Goal: Task Accomplishment & Management: Complete application form

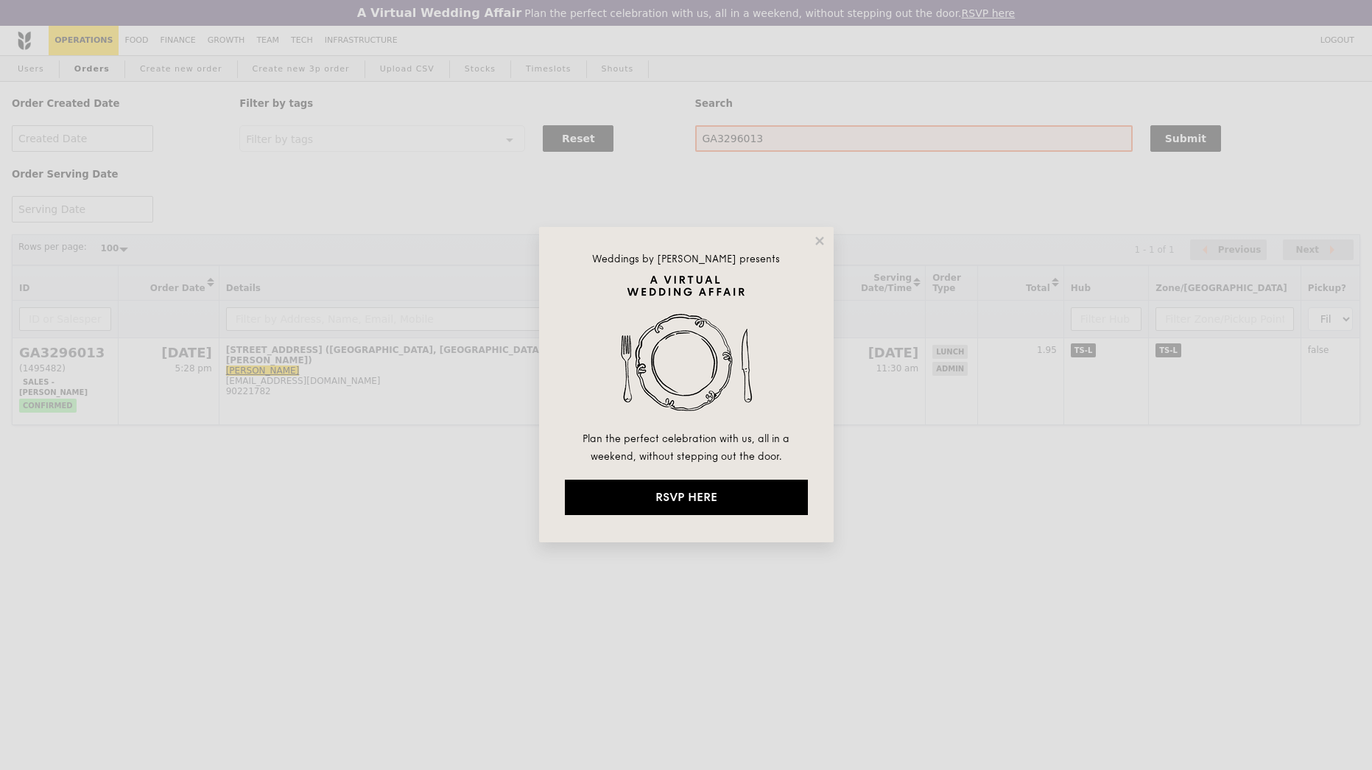
select select "100"
click at [814, 252] on div "Weddings by [PERSON_NAME] presents Plan the perfect celebration with us, all in…" at bounding box center [686, 384] width 295 height 315
click at [814, 239] on icon at bounding box center [819, 240] width 13 height 13
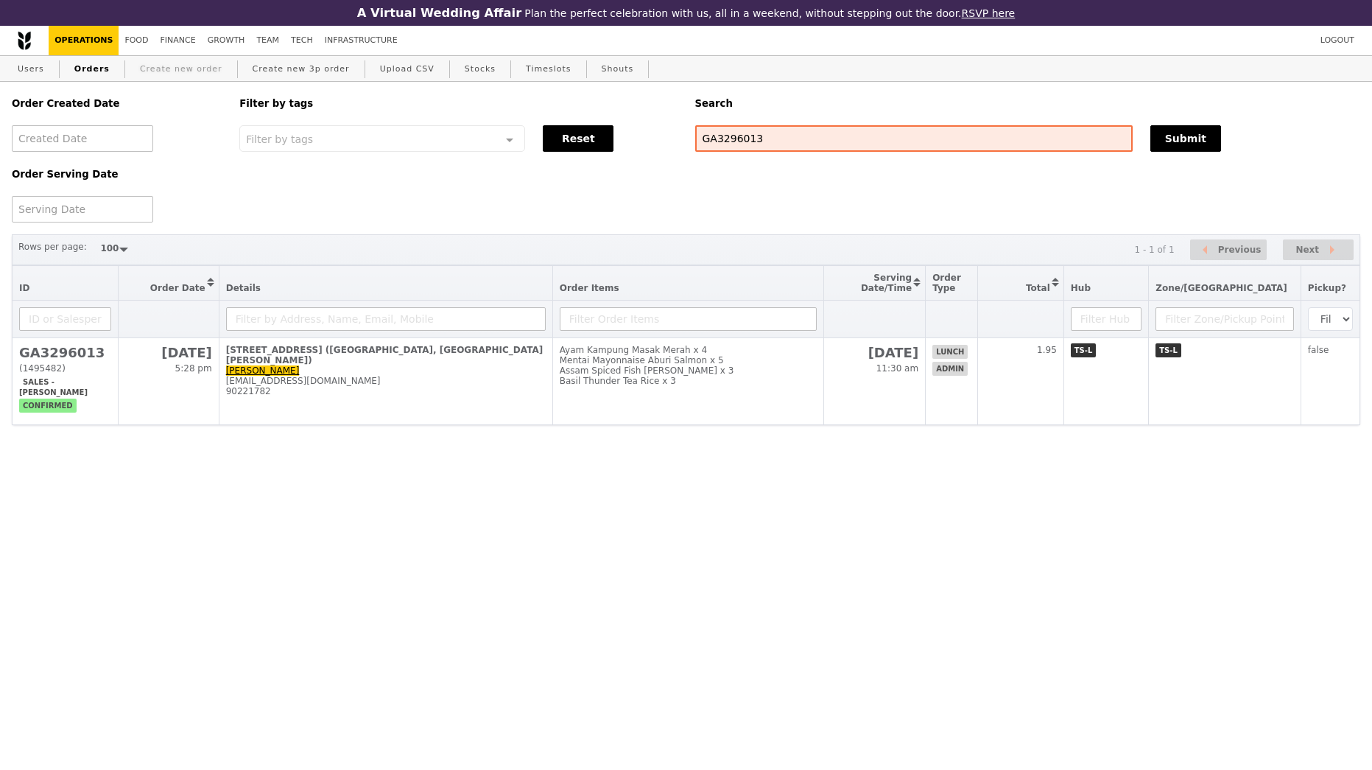
click at [166, 72] on link "Create new order" at bounding box center [181, 69] width 94 height 27
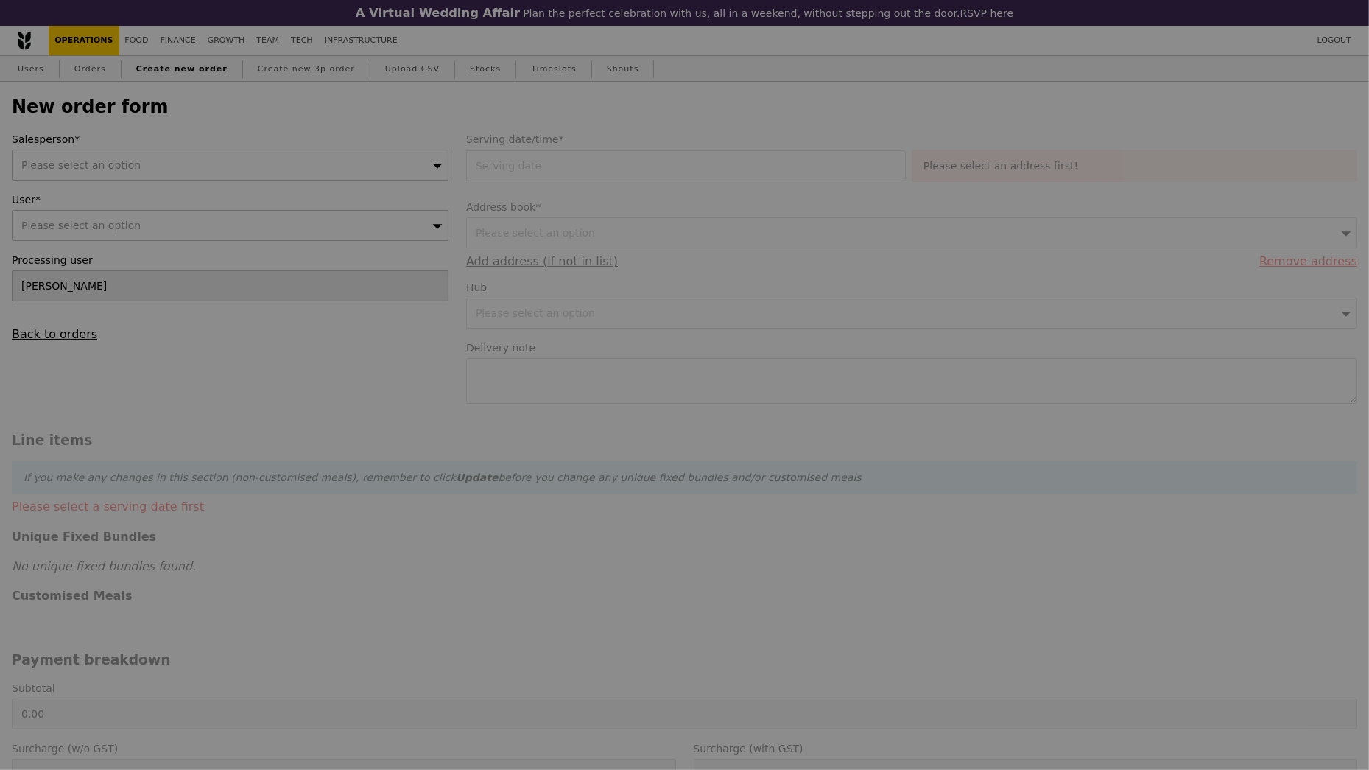
type input "Confirm"
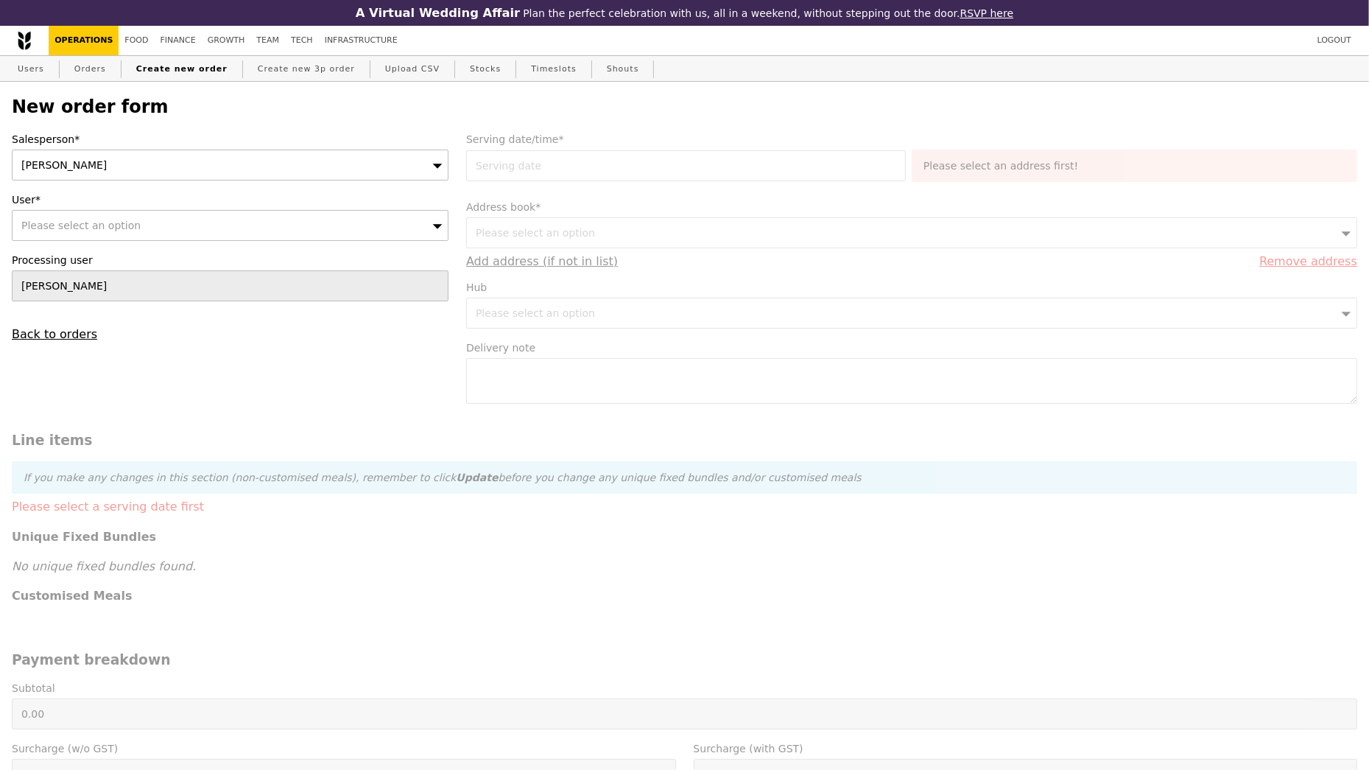
click at [254, 224] on div "Please select an option" at bounding box center [230, 225] width 437 height 31
type input "[EMAIL_ADDRESS][DOMAIN_NAME]"
type input "Confirm"
type input "[EMAIL_ADDRESS][DOMAIN_NAME]"
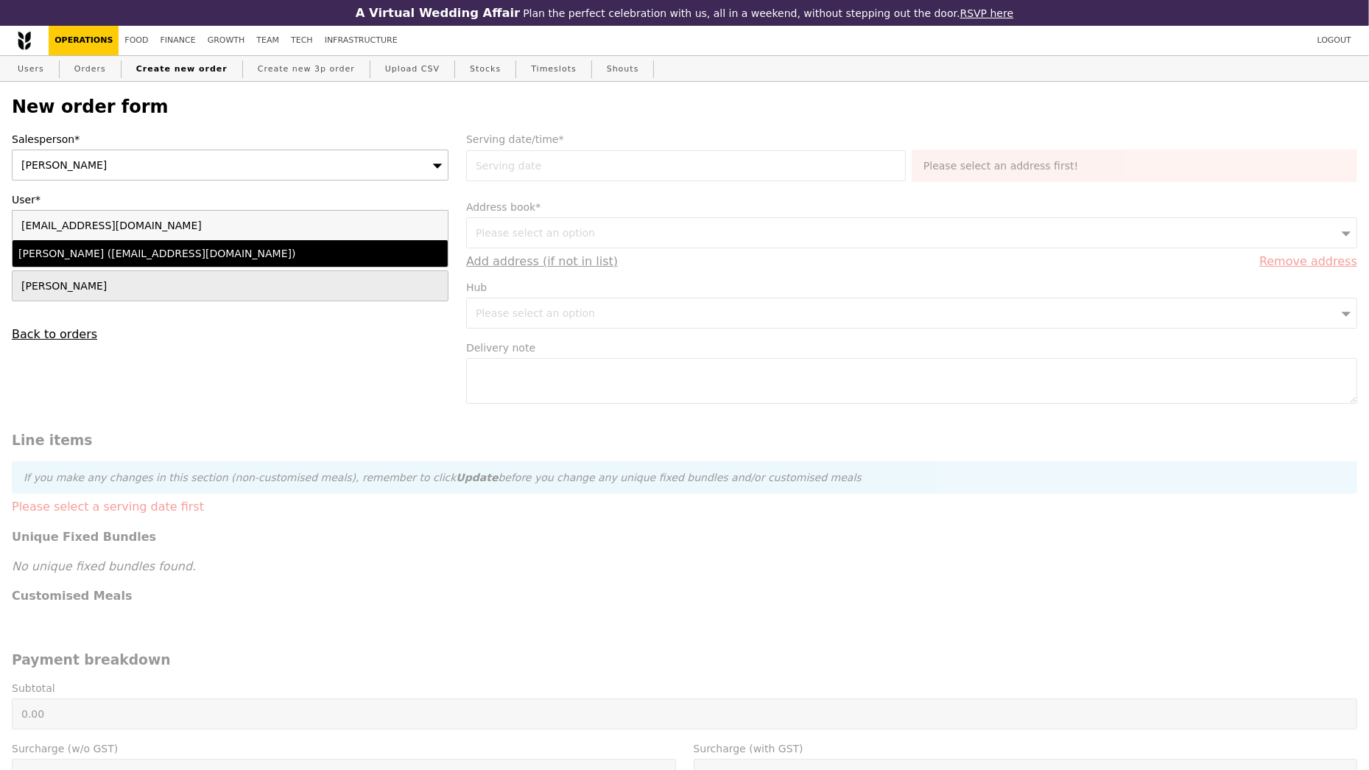
click at [242, 261] on li "[PERSON_NAME] ([EMAIL_ADDRESS][DOMAIN_NAME])" at bounding box center [230, 253] width 435 height 27
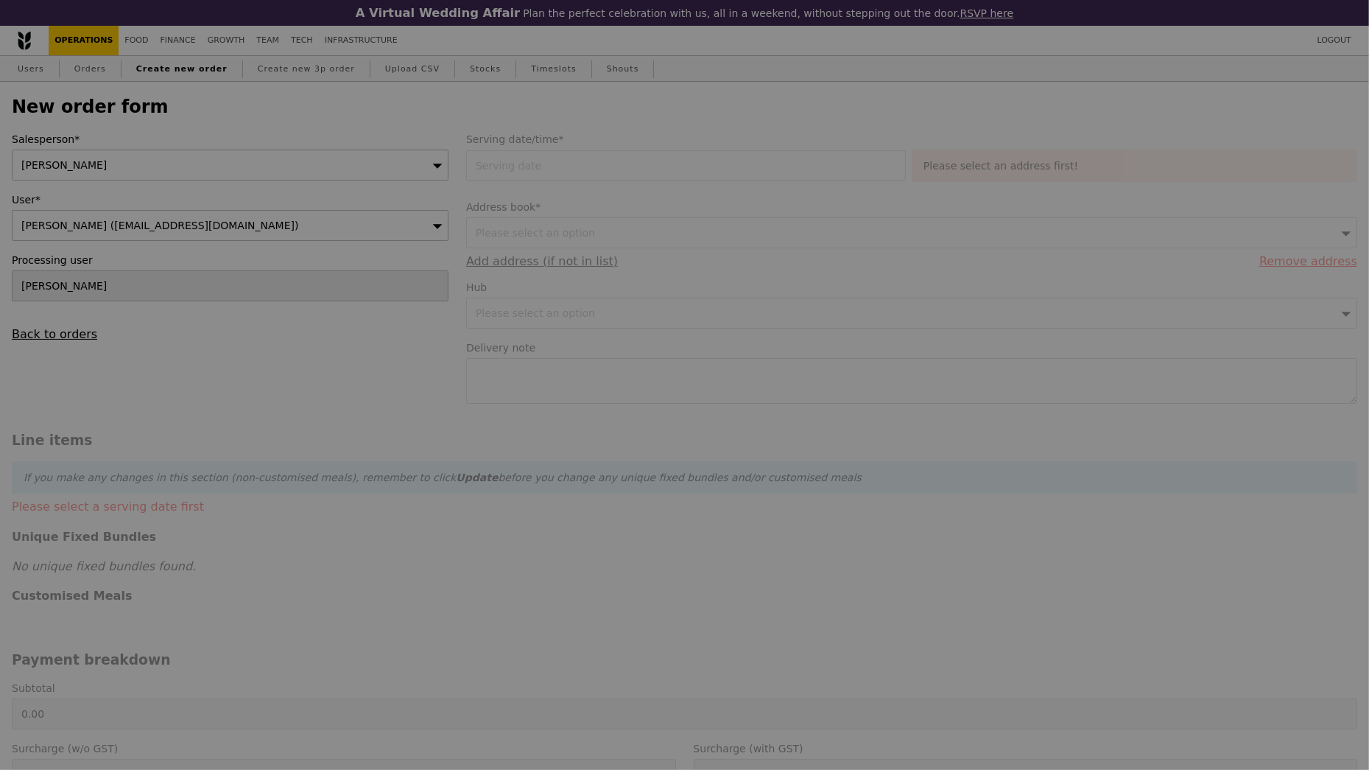
type input "Loading..."
type input "9.13"
type input "9.95"
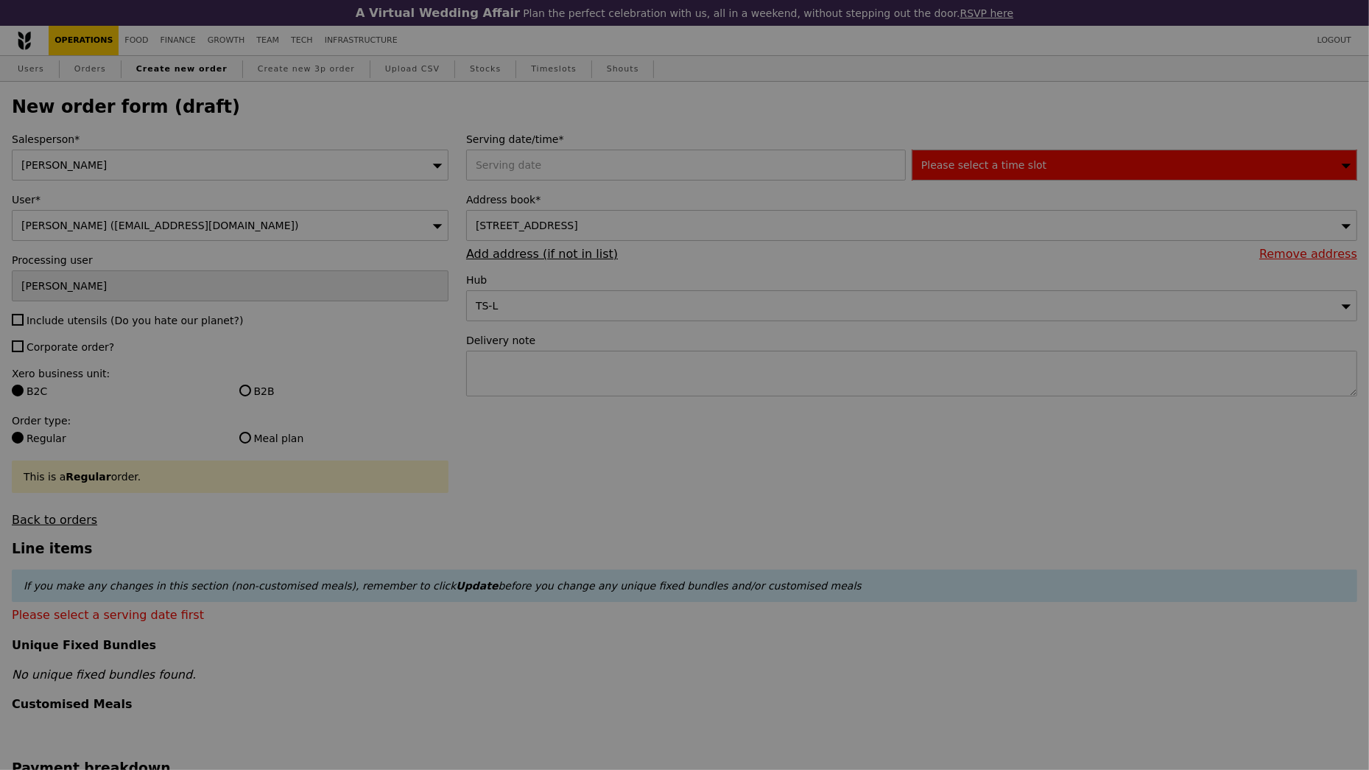
type input "Confirm"
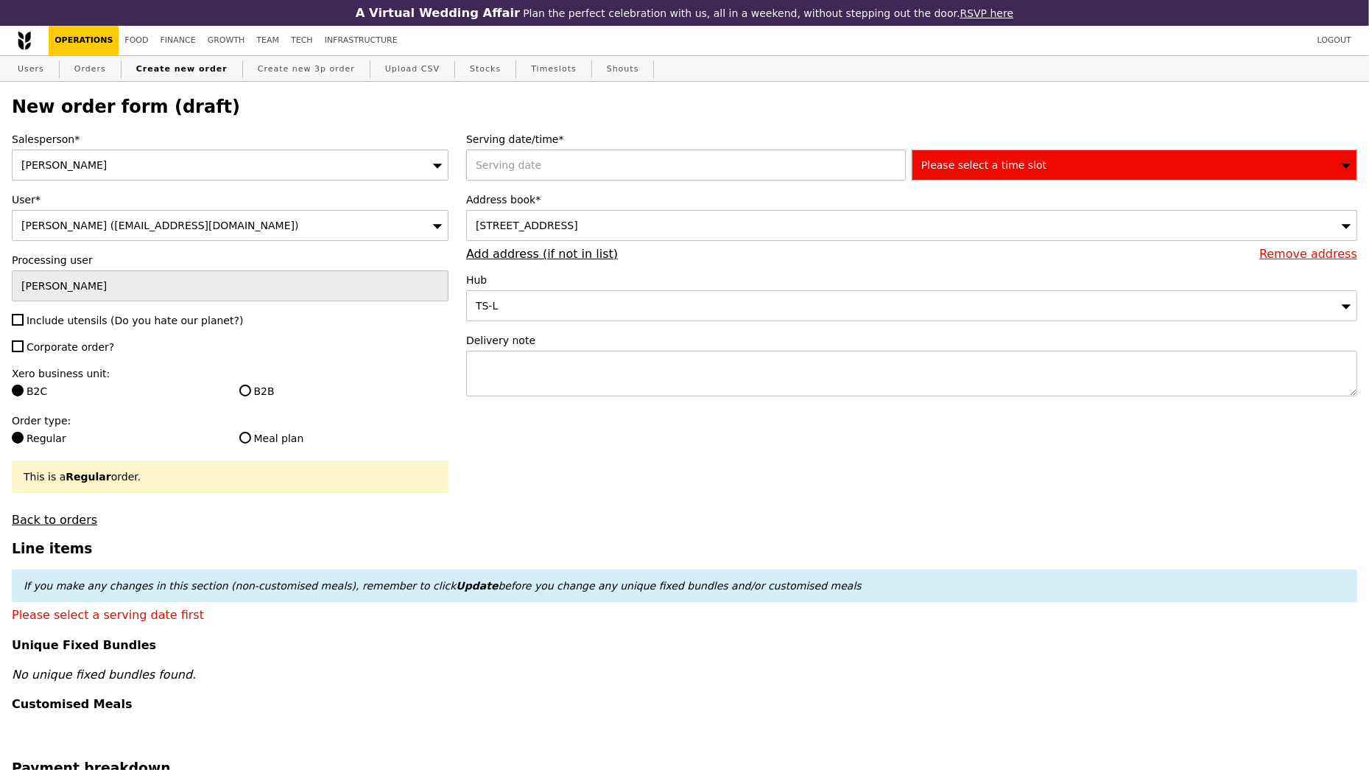
click at [559, 163] on div at bounding box center [689, 164] width 446 height 31
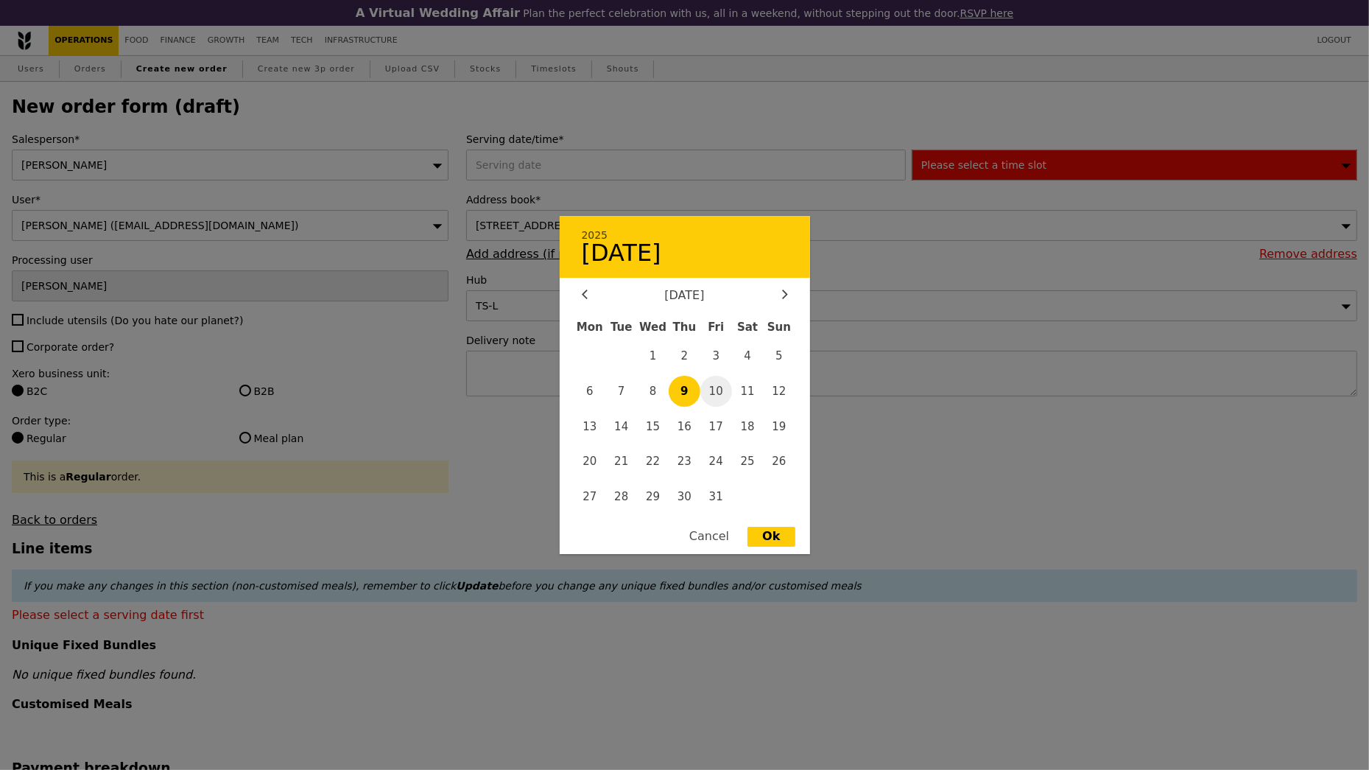
click at [722, 391] on span "10" at bounding box center [716, 392] width 32 height 32
type input "[DATE]"
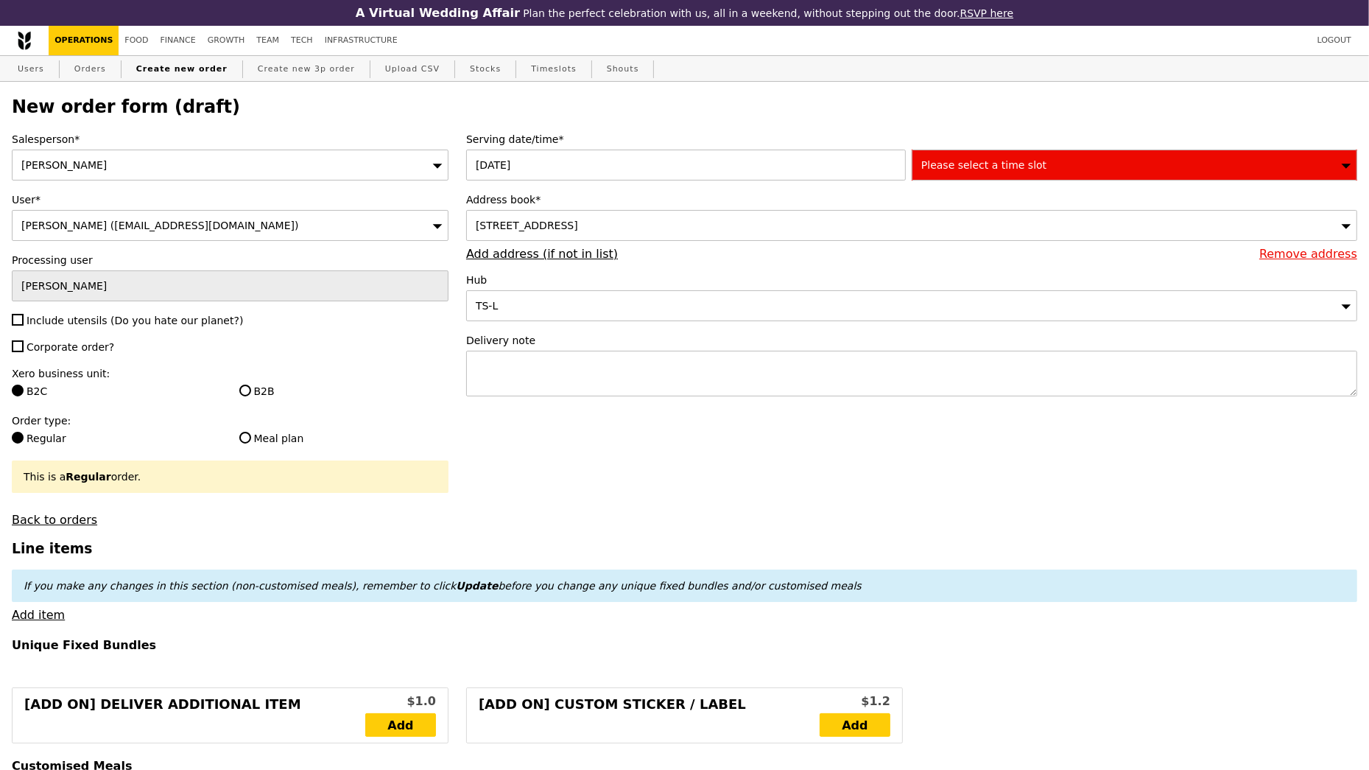
click at [578, 228] on span "[STREET_ADDRESS]" at bounding box center [527, 225] width 102 height 12
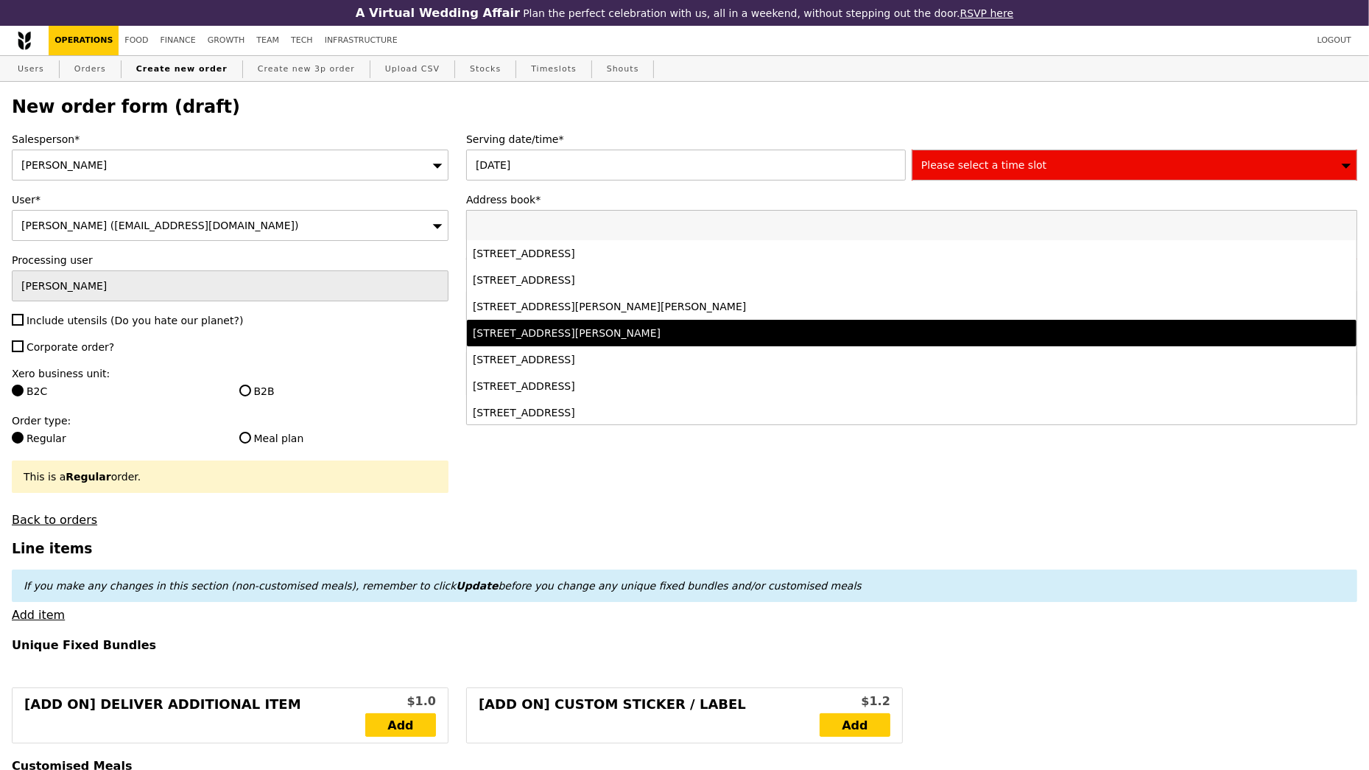
click at [678, 328] on div "[STREET_ADDRESS][PERSON_NAME]" at bounding box center [802, 333] width 658 height 15
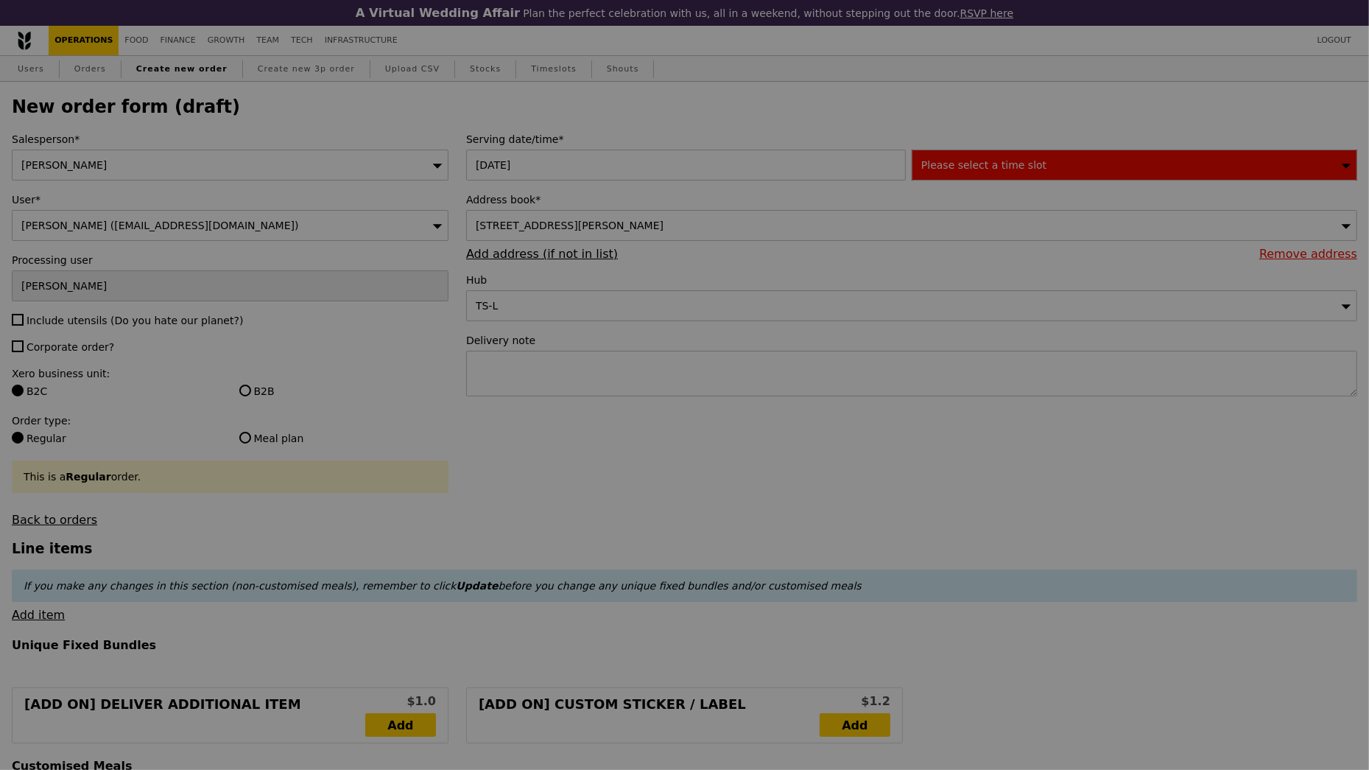
type input "Confirm"
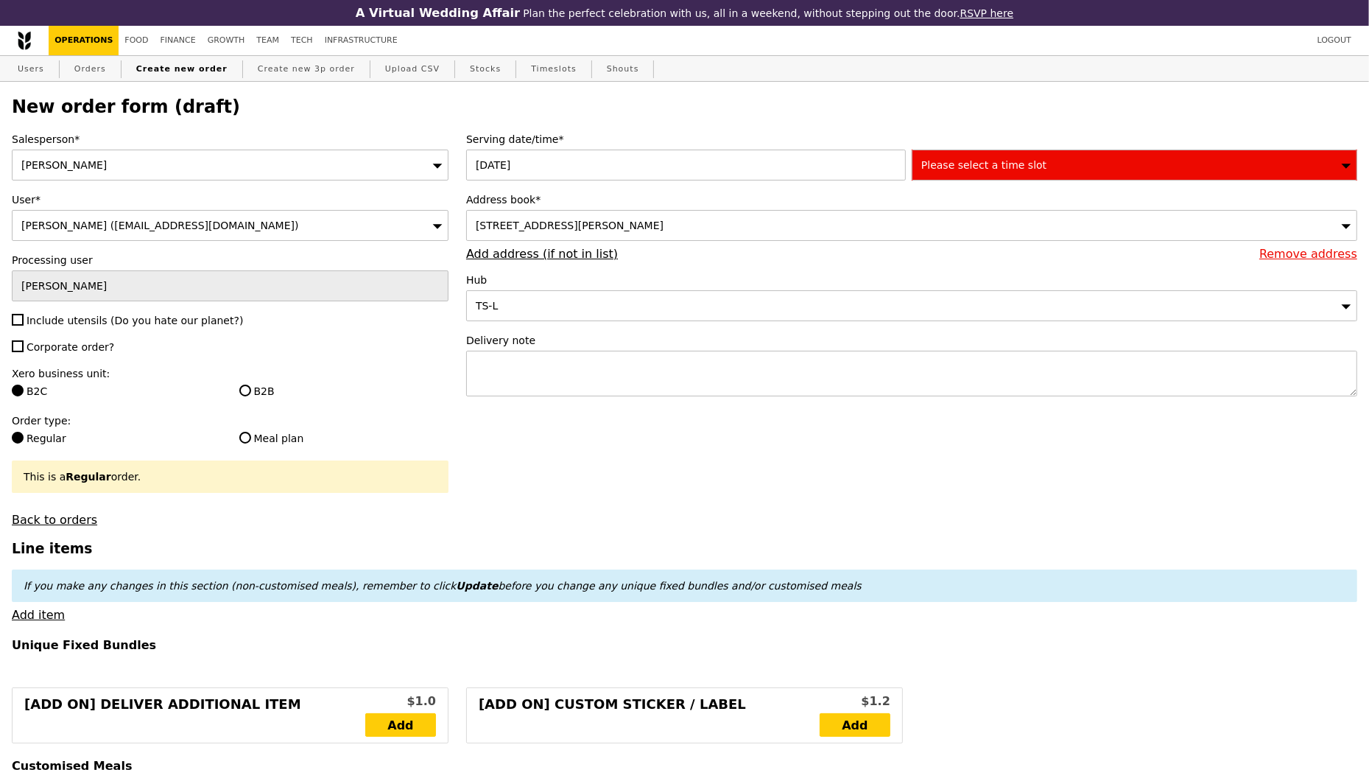
click at [967, 176] on div "Please select a time slot" at bounding box center [1135, 164] width 446 height 31
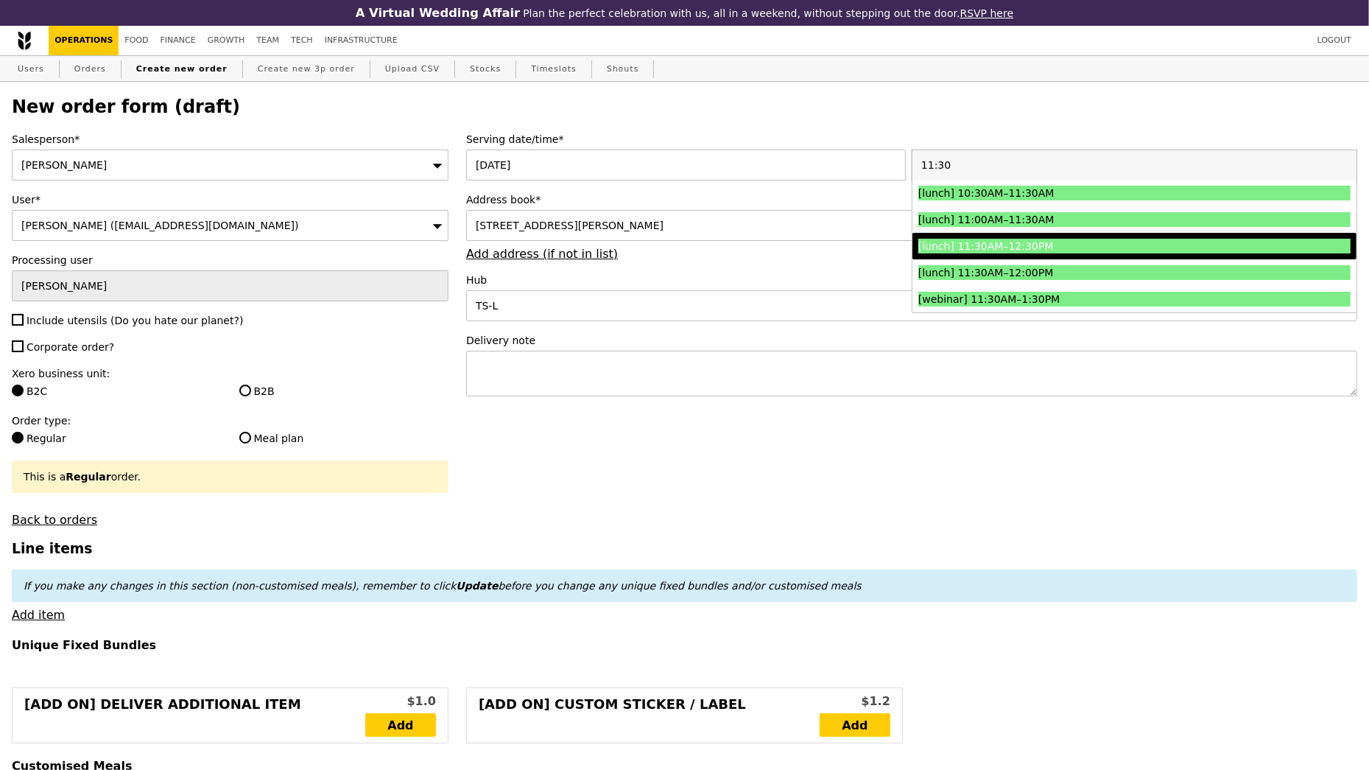
type input "11:30"
click at [992, 249] on div "[lunch] 11:30AM–12:30PM" at bounding box center [1080, 246] width 324 height 15
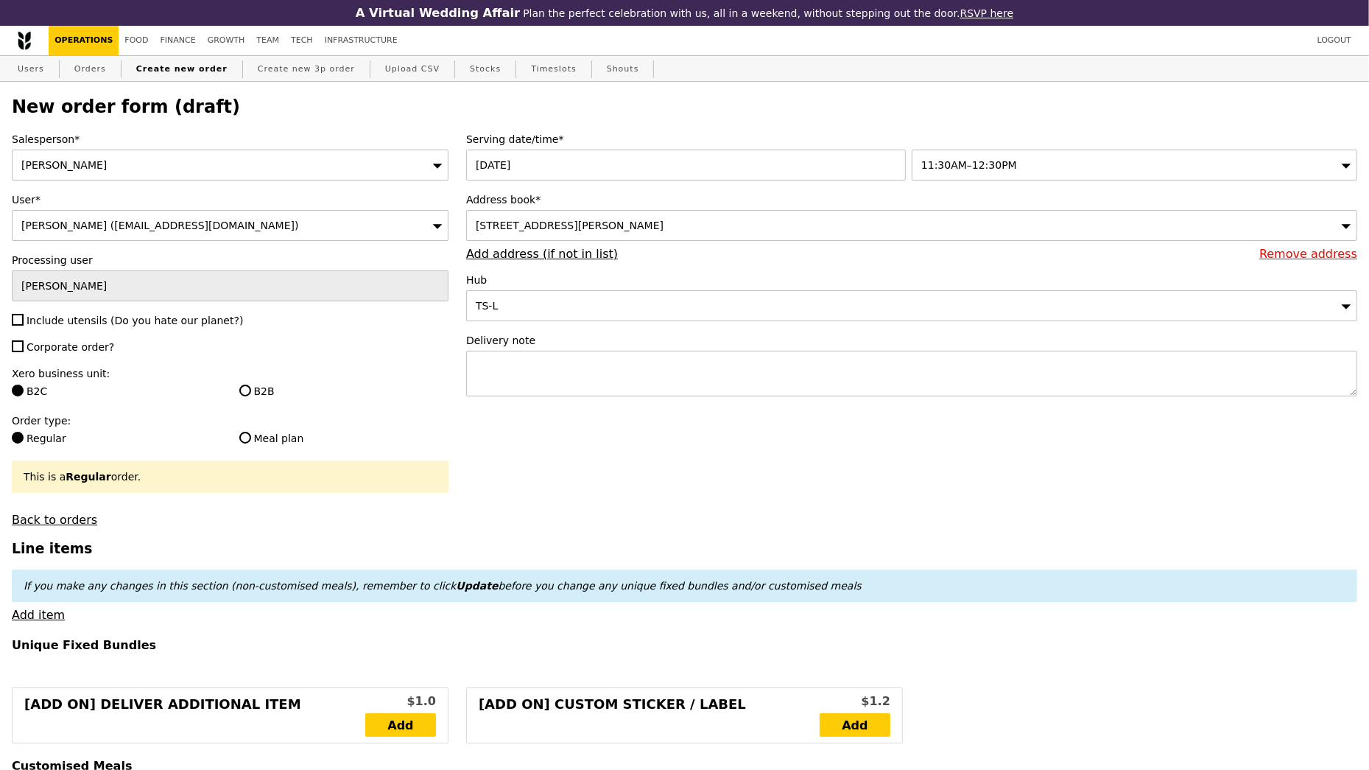
type input "Confirm"
click at [699, 364] on textarea at bounding box center [911, 374] width 891 height 46
paste textarea "Contact [PERSON_NAME] [PHONE_NUMBER]"
type textarea "Please deliver by 1215PM. Contact [PERSON_NAME] [PHONE_NUMBER]"
click at [88, 322] on span "Include utensils (Do you hate our planet?)" at bounding box center [135, 320] width 217 height 12
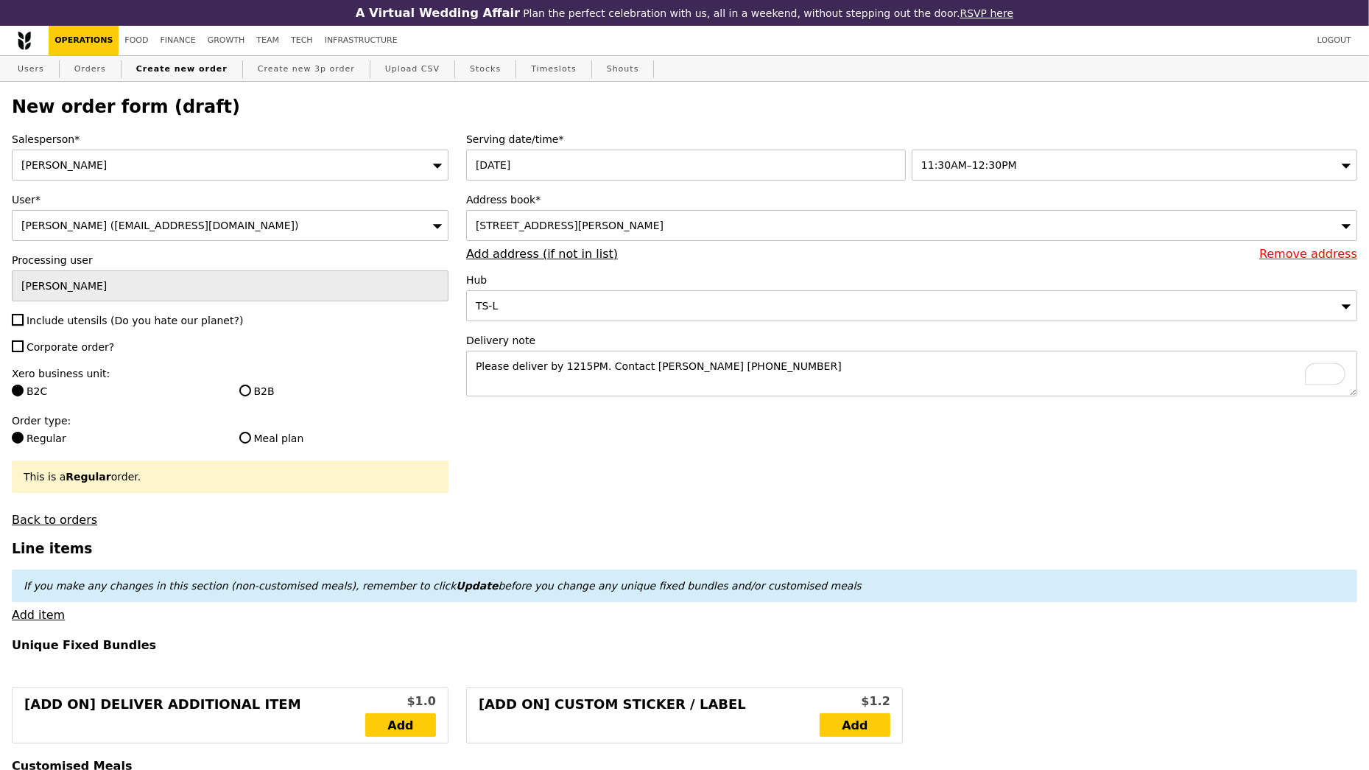
click at [24, 322] on input "Include utensils (Do you hate our planet?)" at bounding box center [18, 320] width 12 height 12
checkbox input "true"
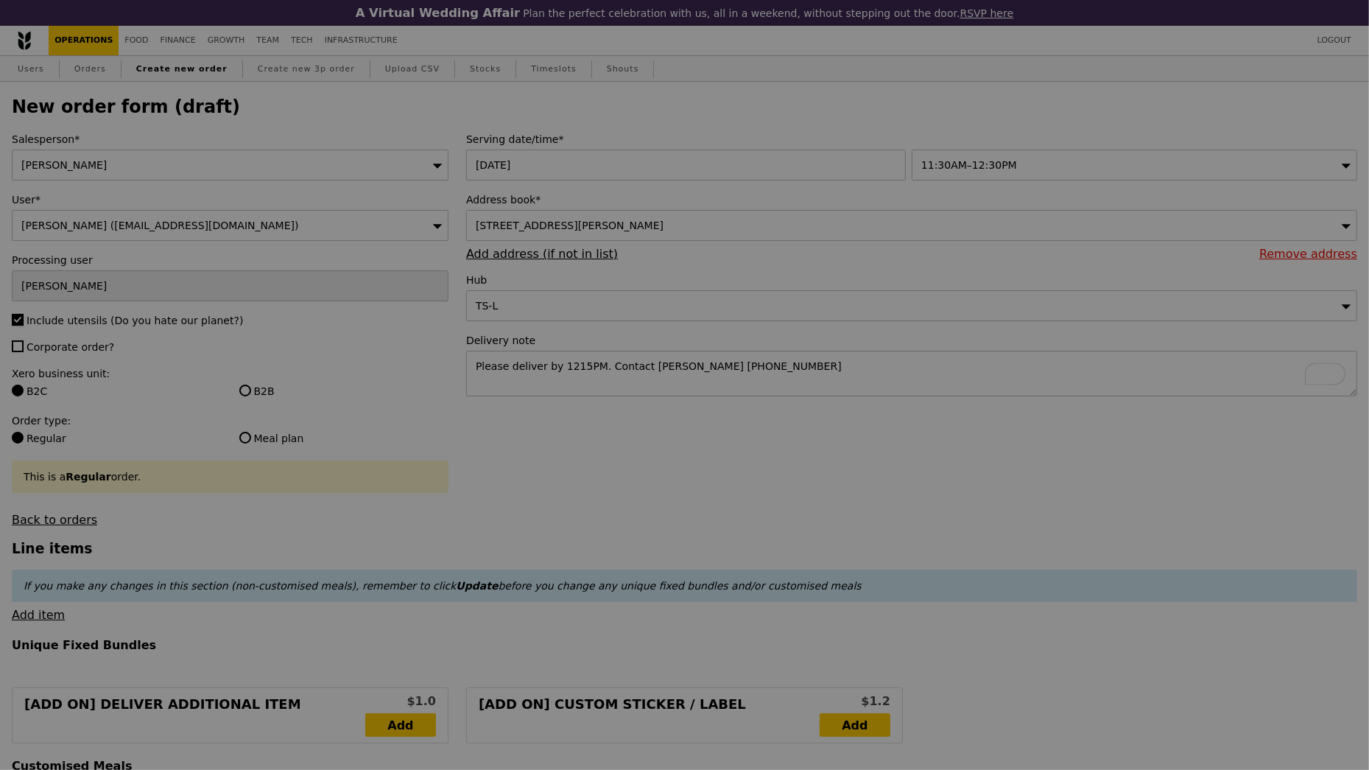
type input "Confirm"
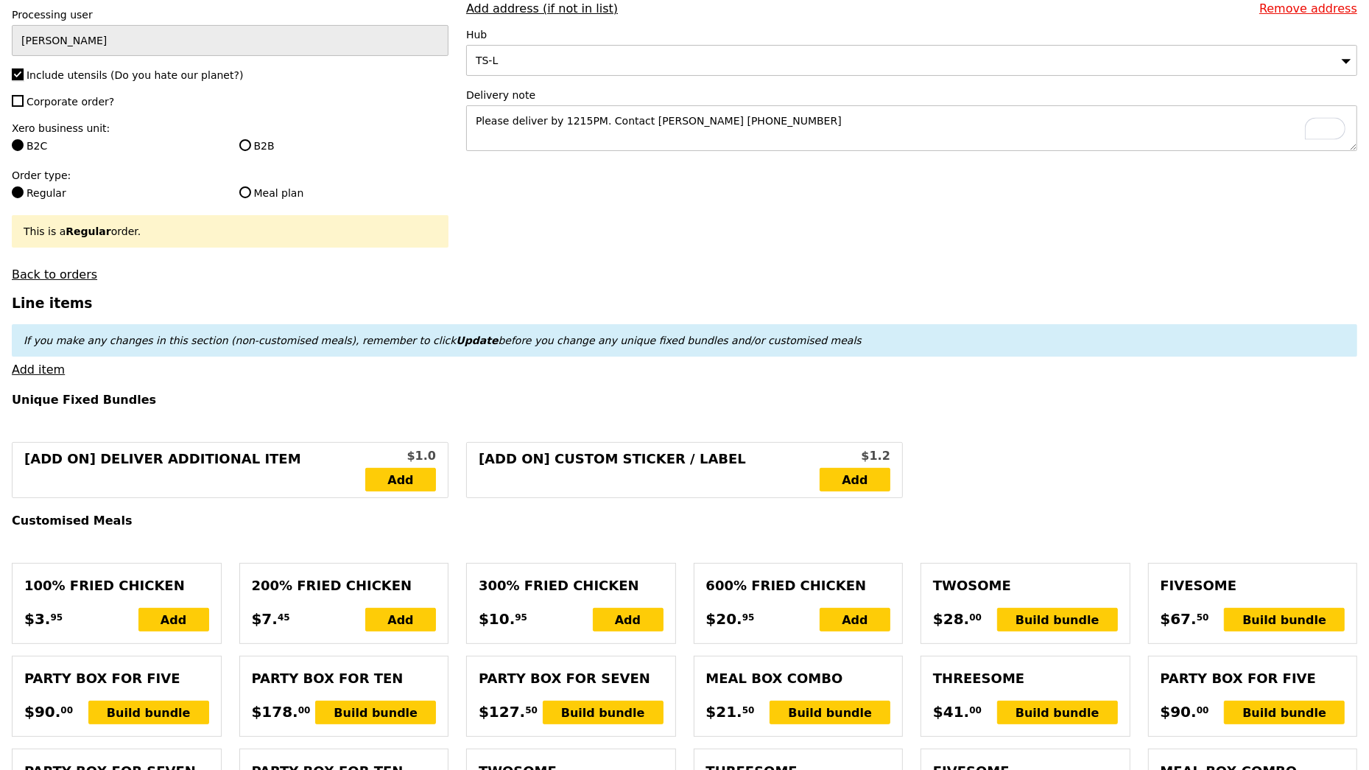
scroll to position [295, 0]
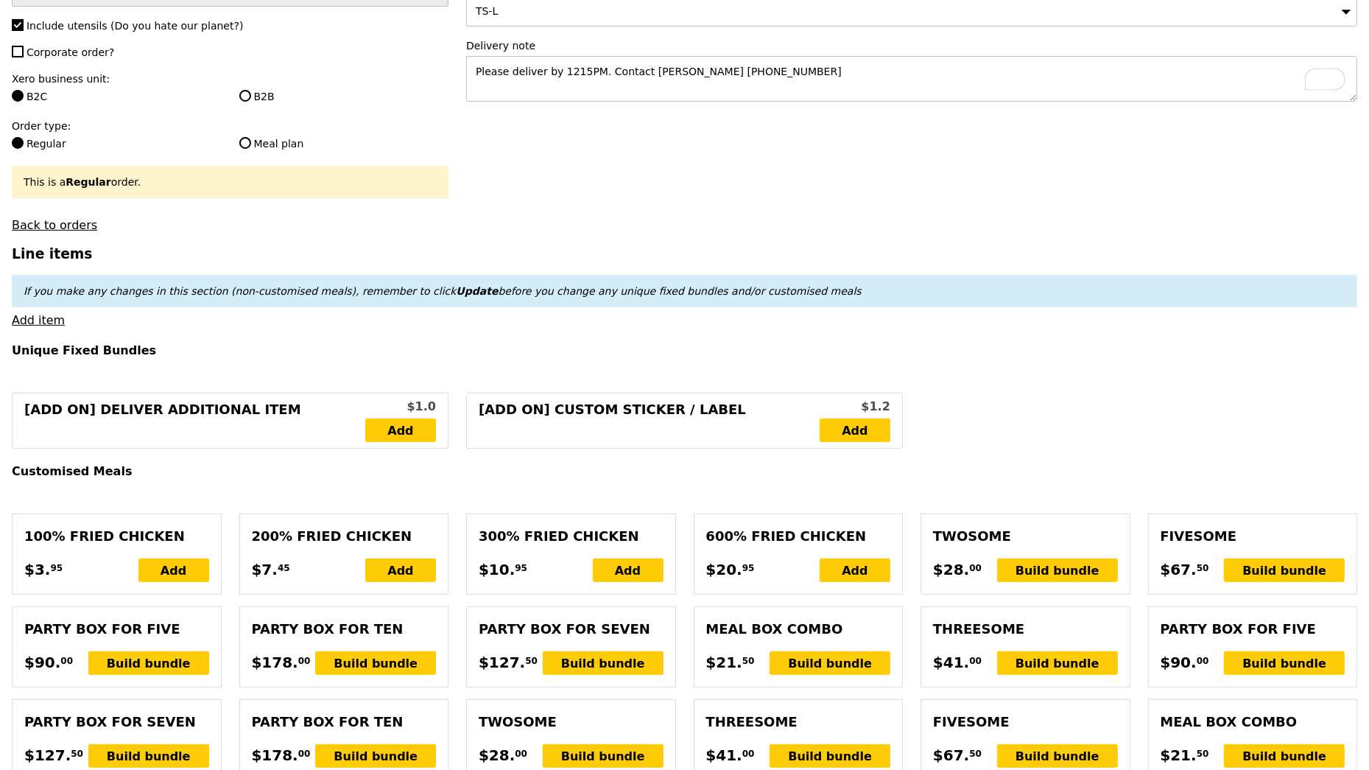
click at [24, 318] on link "Add item" at bounding box center [38, 320] width 53 height 14
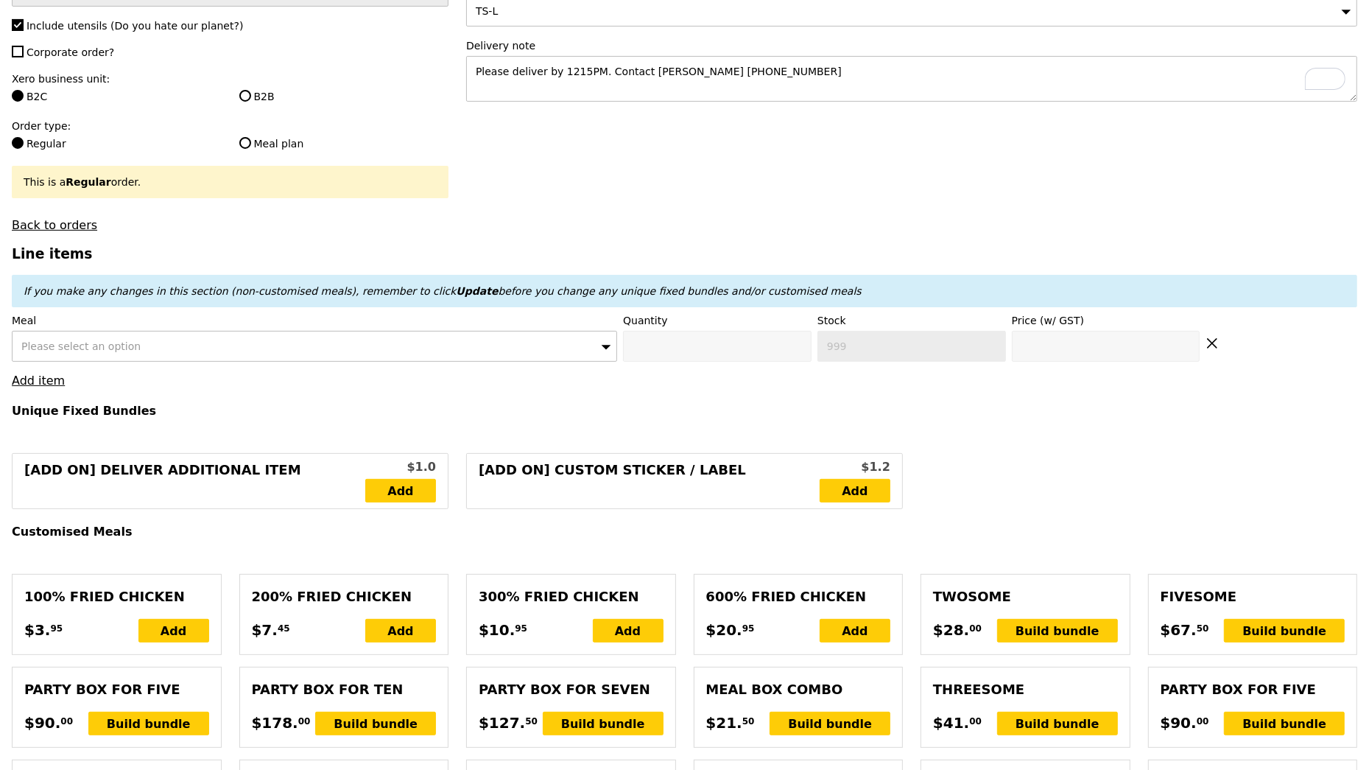
click at [286, 337] on div "Please select an option" at bounding box center [314, 346] width 605 height 31
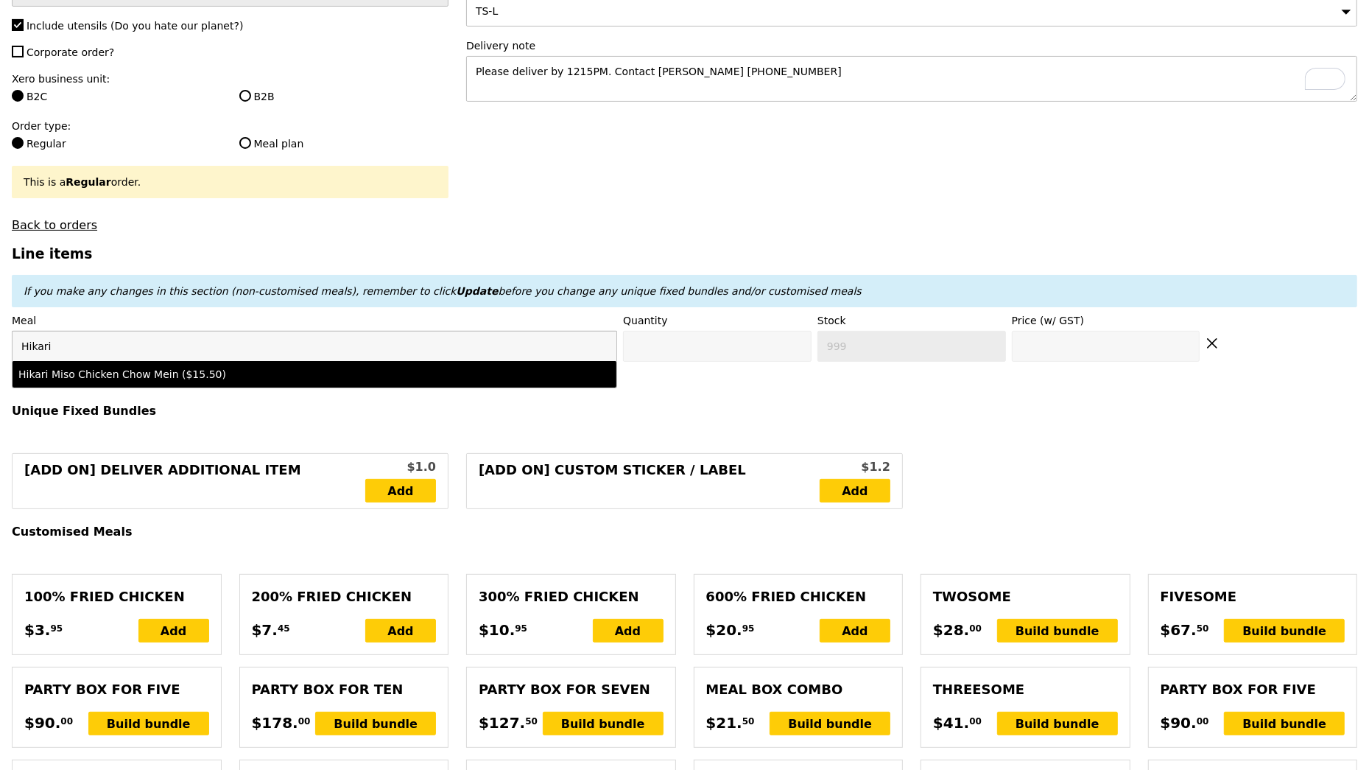
type input "Hikari"
click at [282, 373] on div "Hikari Miso Chicken Chow Mein ($15.50)" at bounding box center [240, 374] width 444 height 15
type input "Confirm anyway"
type input "0"
type input "91"
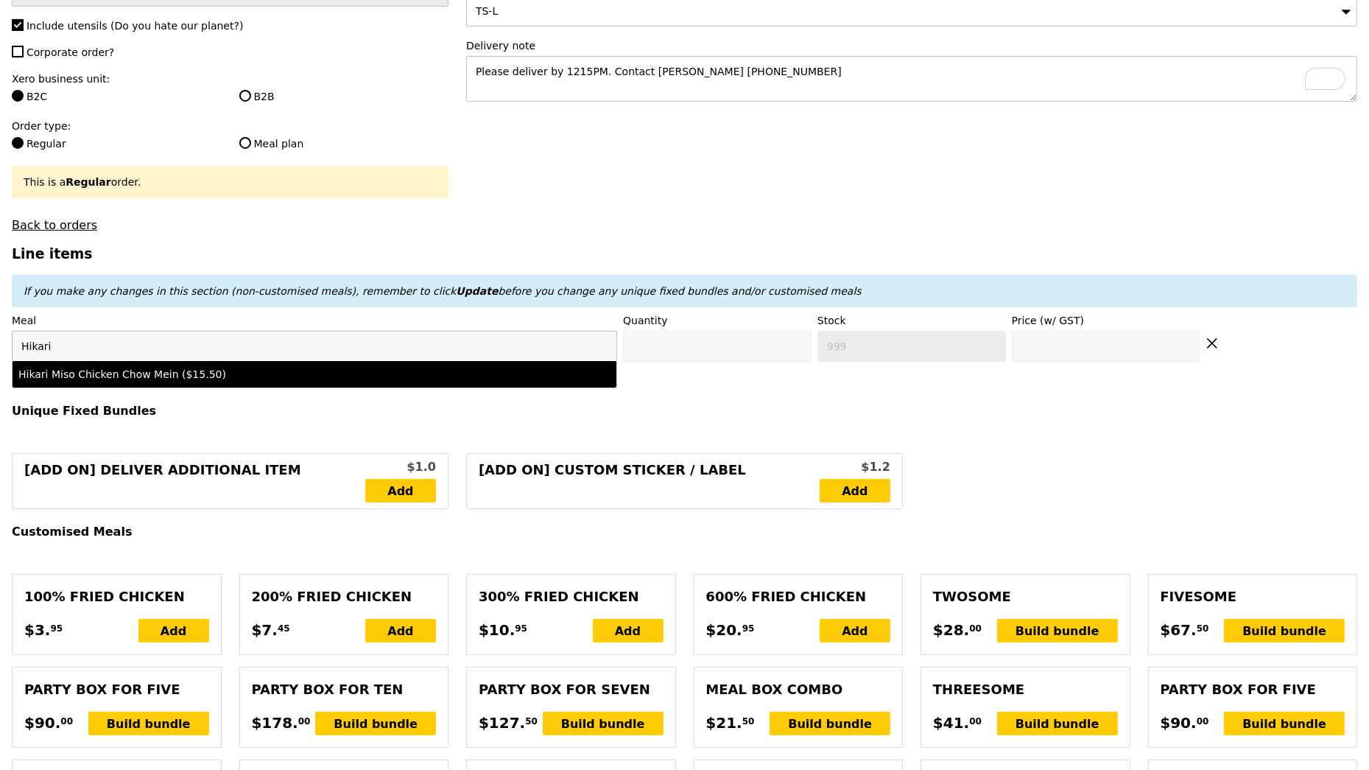
type input "15.5"
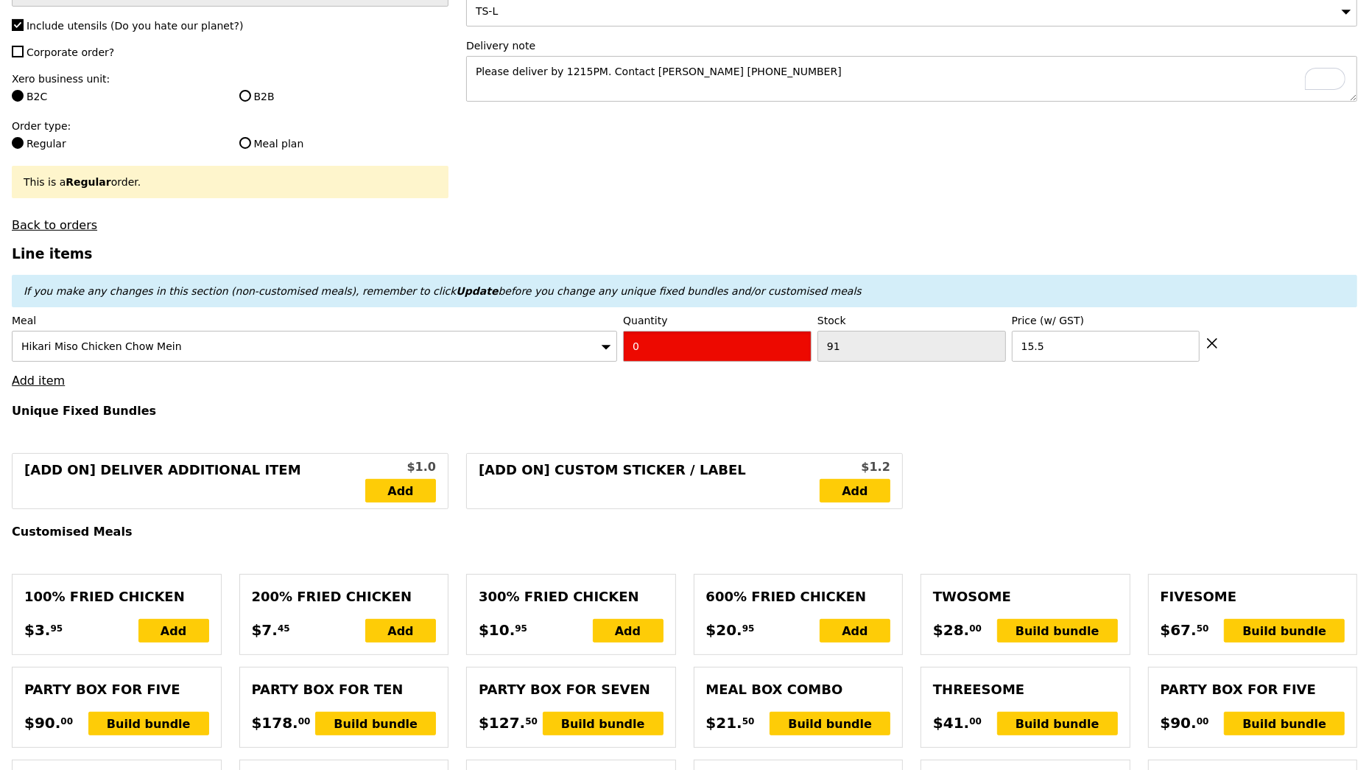
click at [725, 346] on input "0" at bounding box center [717, 346] width 189 height 31
type input "Confirm"
type input "5"
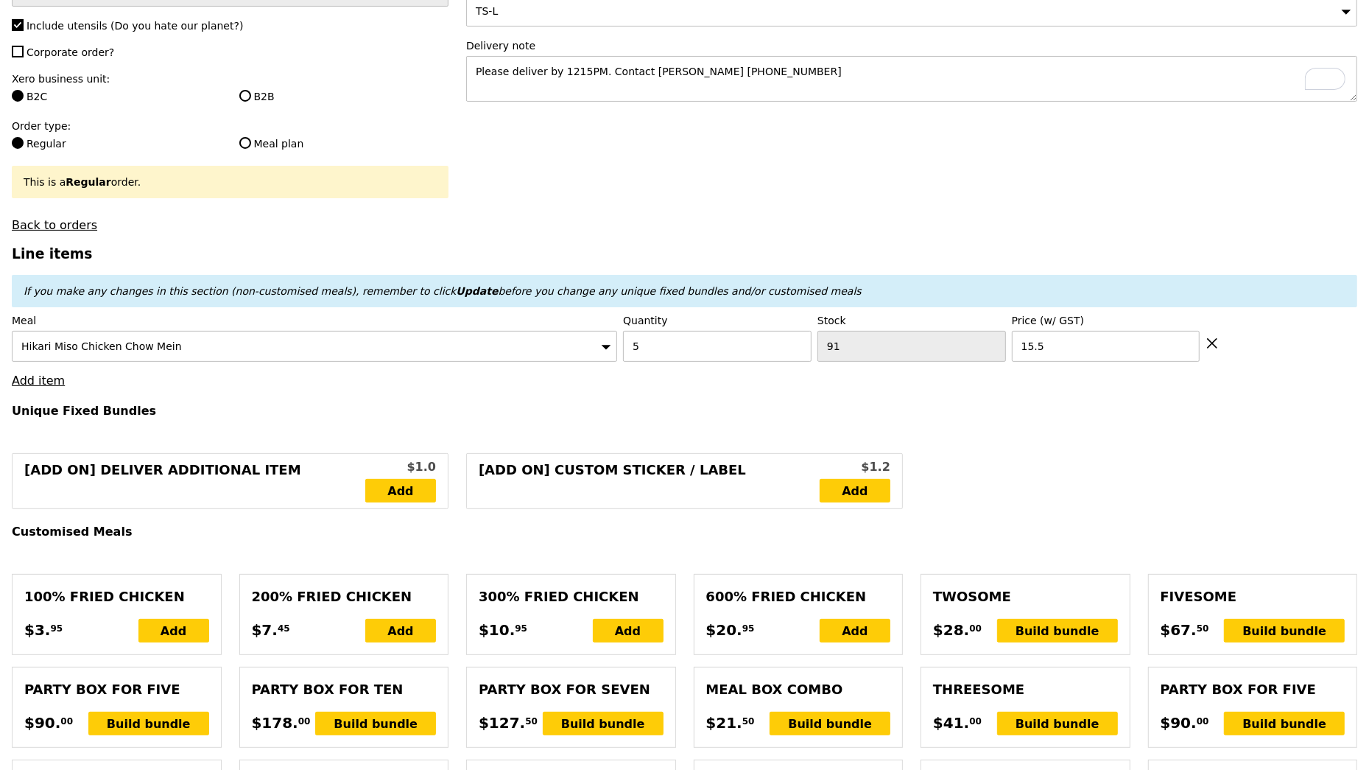
type input "Loading..."
type input "77.50"
type input "3.62"
type input "3.95"
type input "81.45"
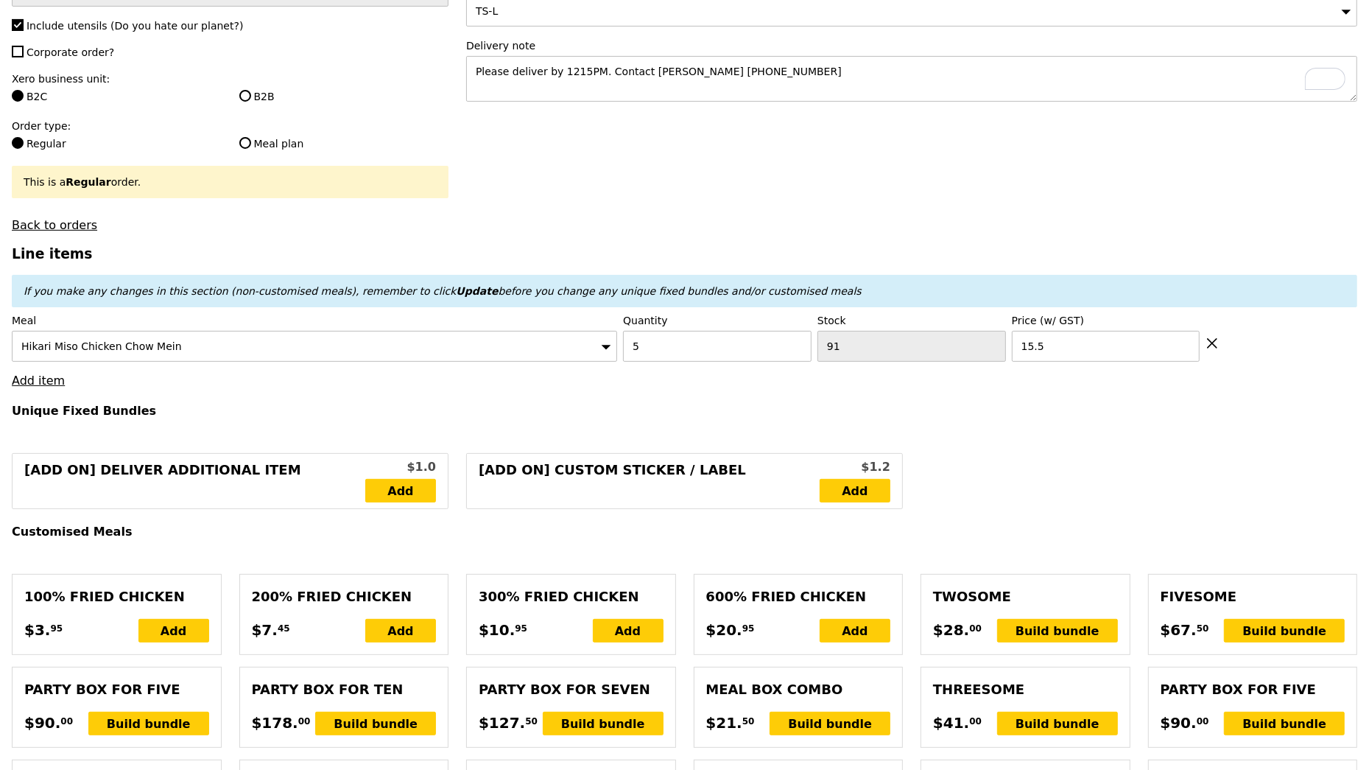
type input "Confirm"
click at [49, 382] on link "Add item" at bounding box center [38, 380] width 53 height 14
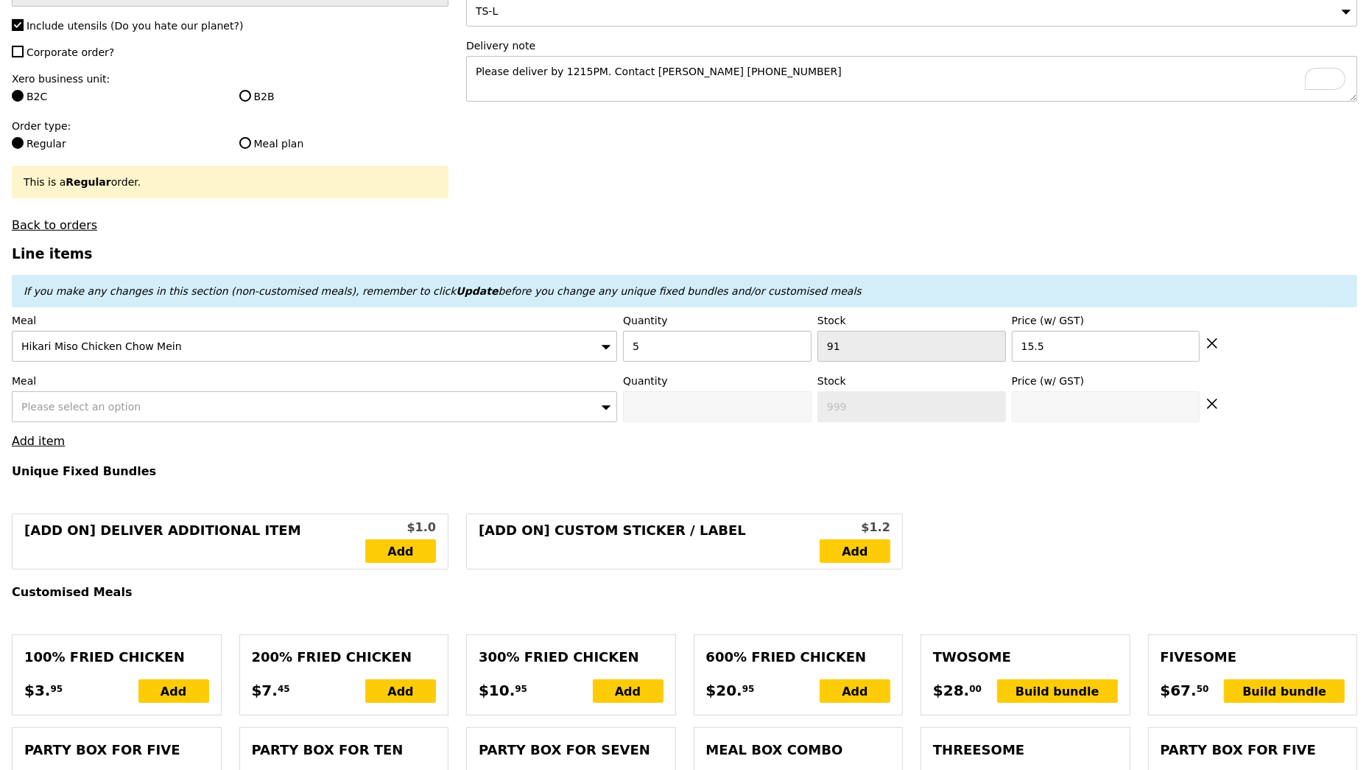
click at [103, 406] on span "Please select an option" at bounding box center [80, 407] width 119 height 12
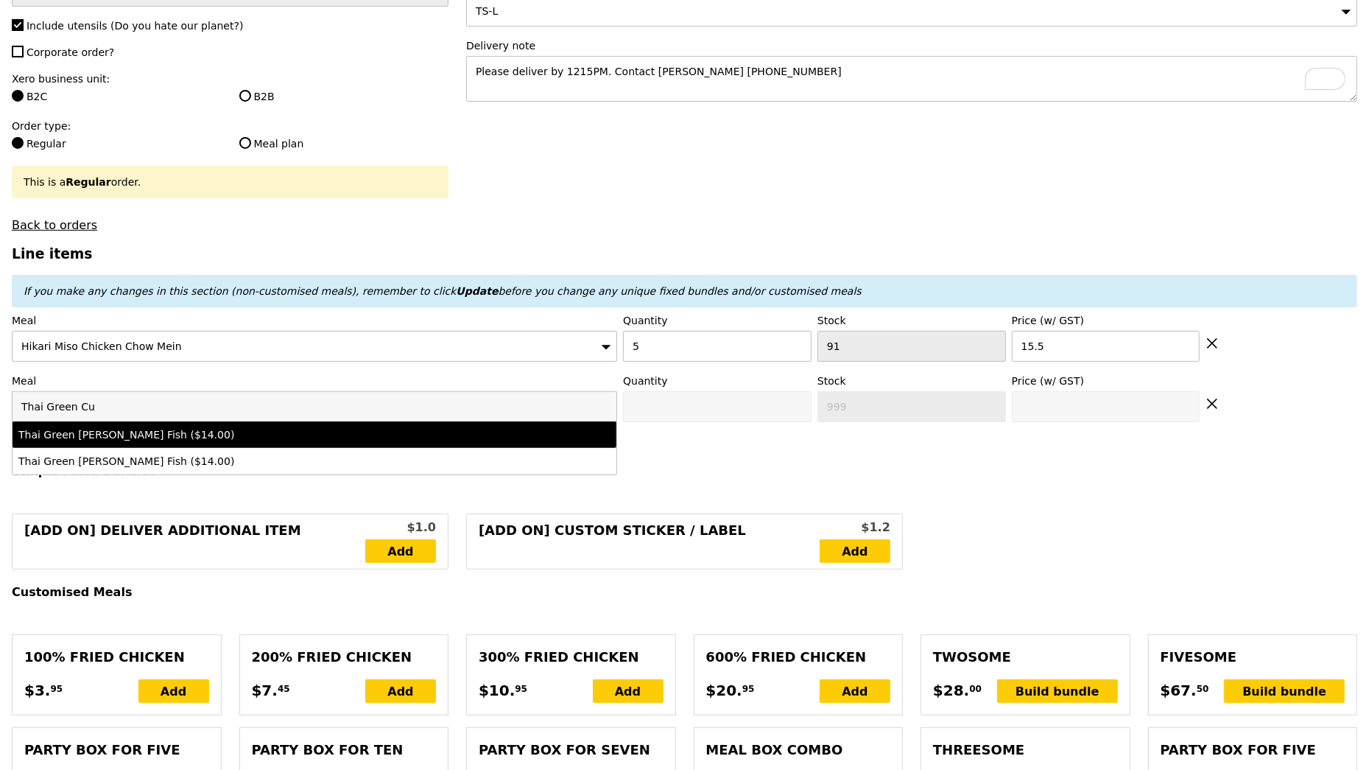
type input "Thai Green Cu"
click at [140, 436] on div "Thai Green [PERSON_NAME] Fish ($14.00)" at bounding box center [240, 434] width 444 height 15
type input "Confirm anyway"
type input "0"
type input "67"
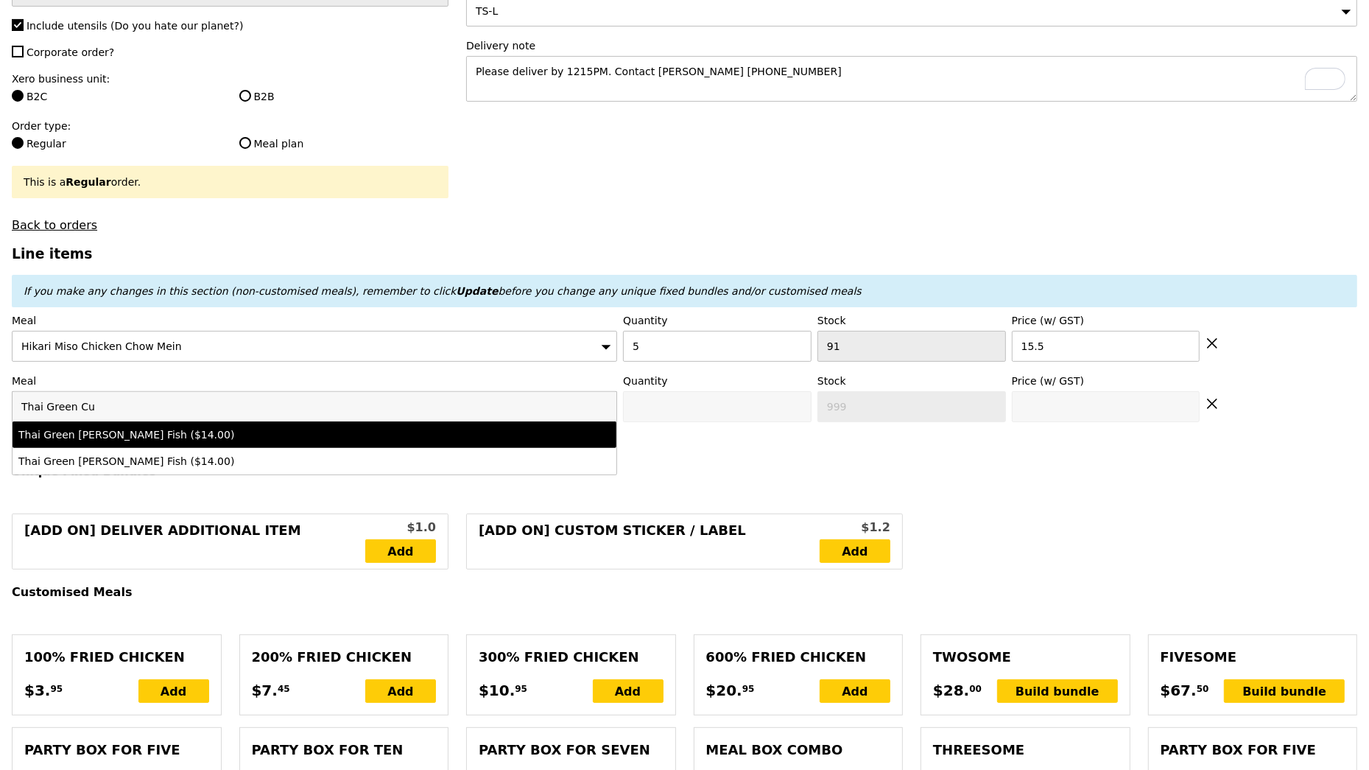
type input "14.0"
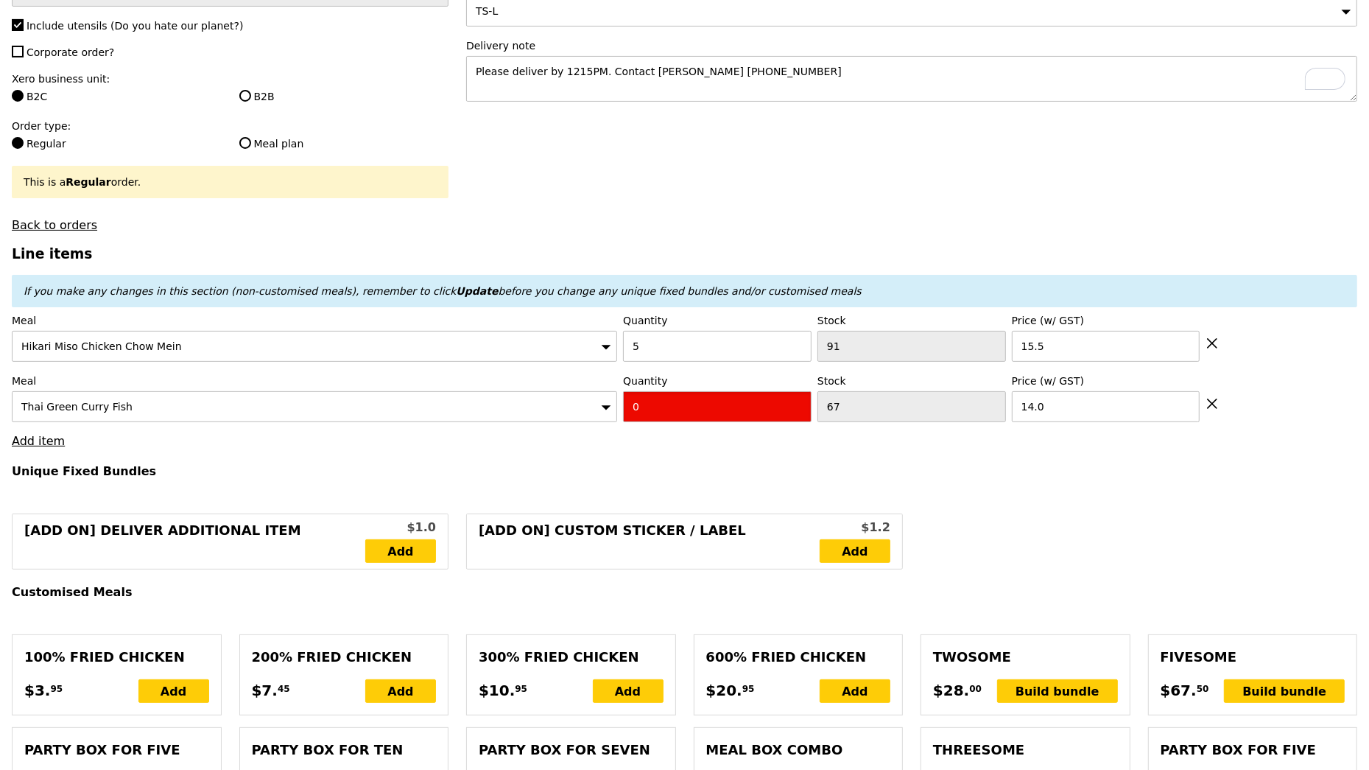
click at [652, 406] on input "0" at bounding box center [717, 406] width 189 height 31
type input "Confirm"
type input "4"
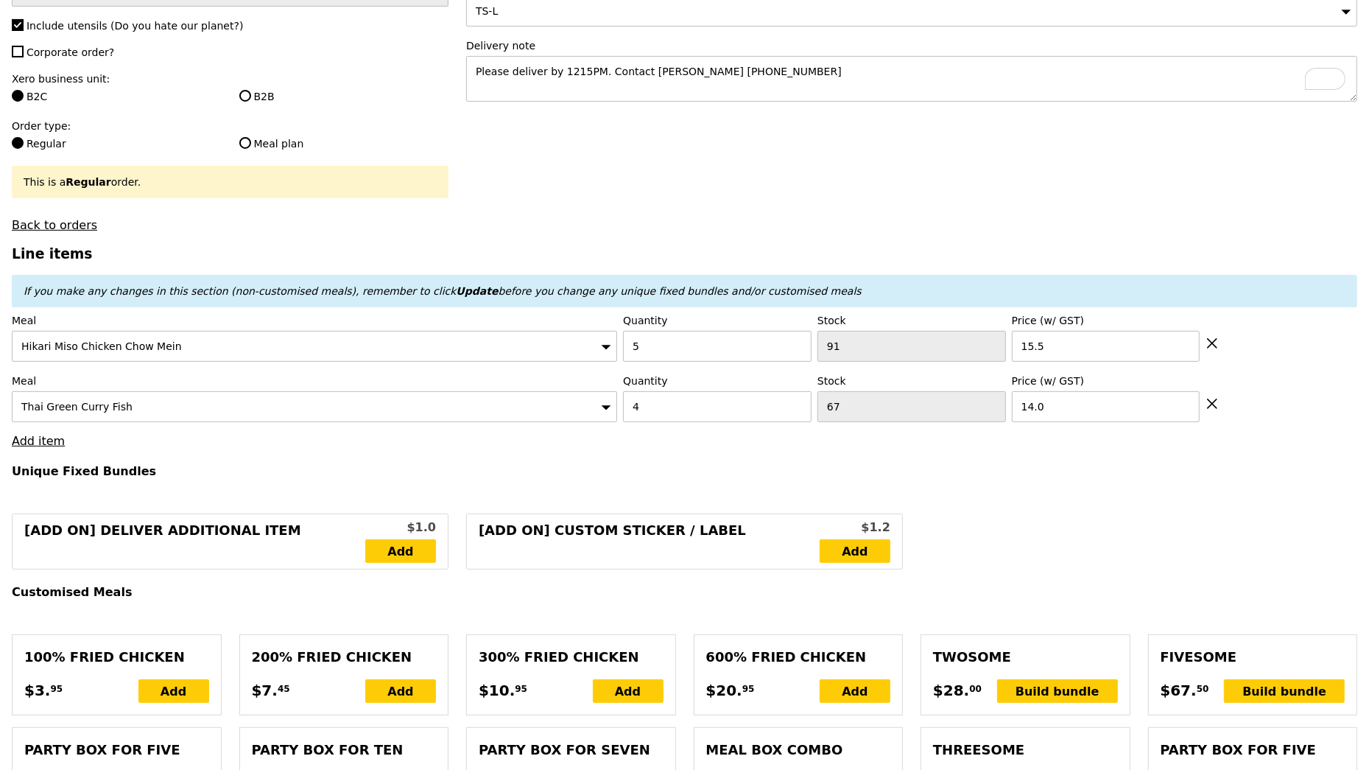
type input "Loading..."
type input "133.50"
type input "137.45"
type input "Confirm"
click at [21, 440] on link "Add item" at bounding box center [38, 441] width 53 height 14
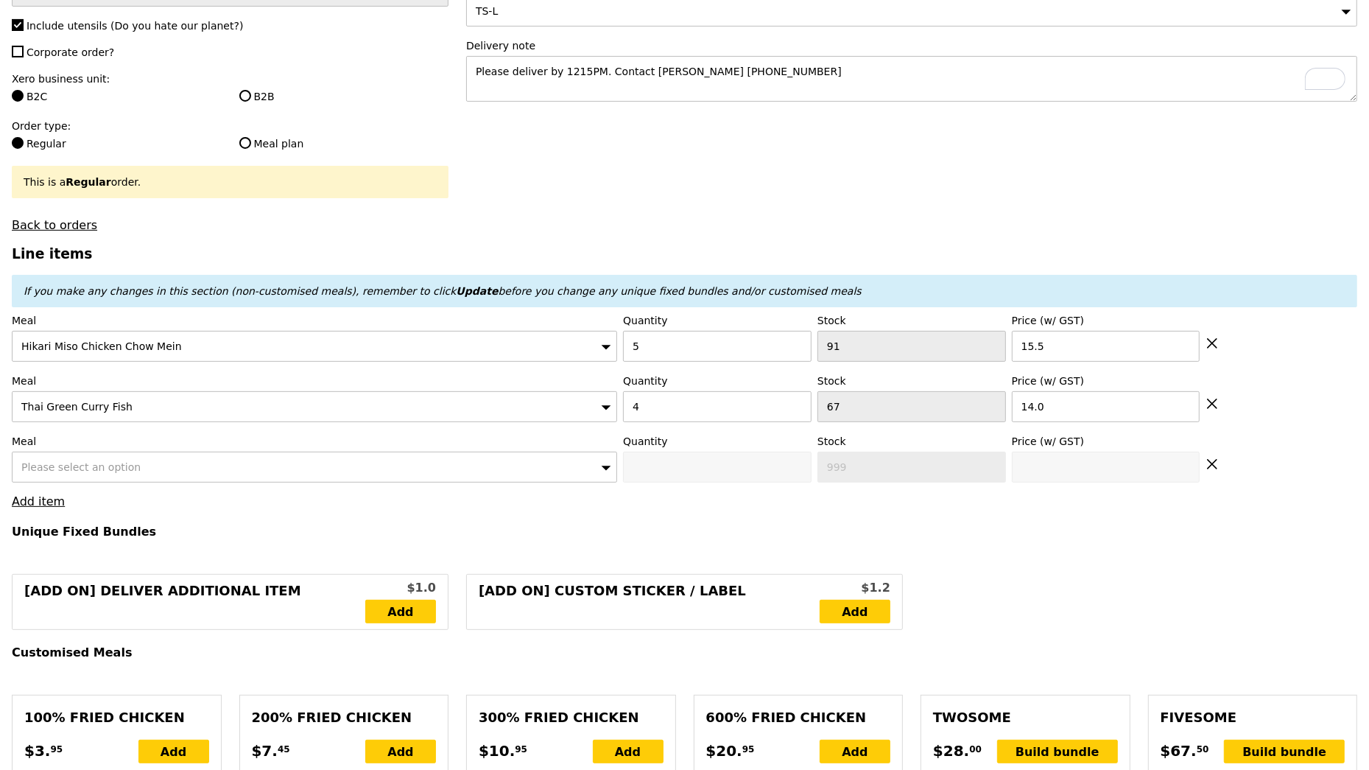
click at [122, 468] on span "Please select an option" at bounding box center [80, 467] width 119 height 12
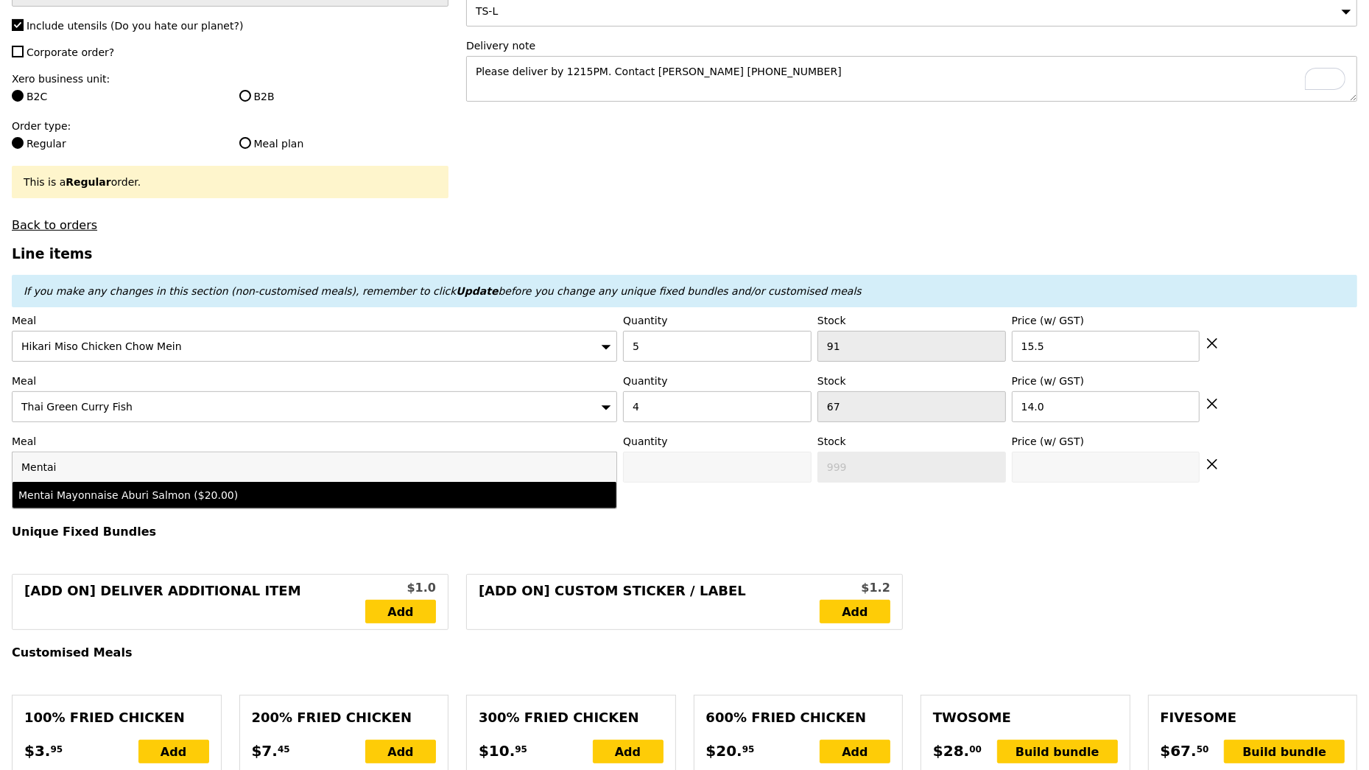
type input "Mentai"
click at [139, 499] on div "Mentai Mayonnaise Aburi Salmon ($20.00)" at bounding box center [240, 495] width 444 height 15
type input "Confirm anyway"
type input "0"
type input "65"
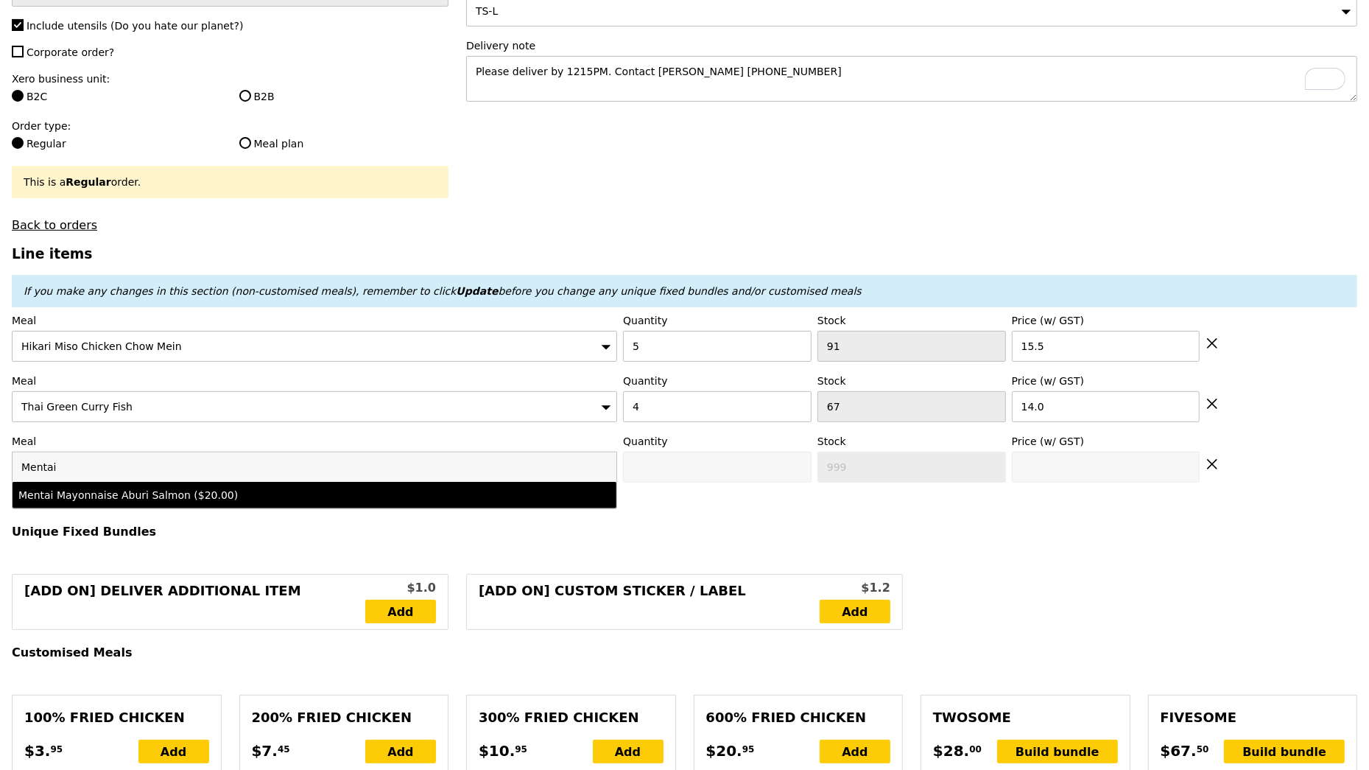
type input "20.0"
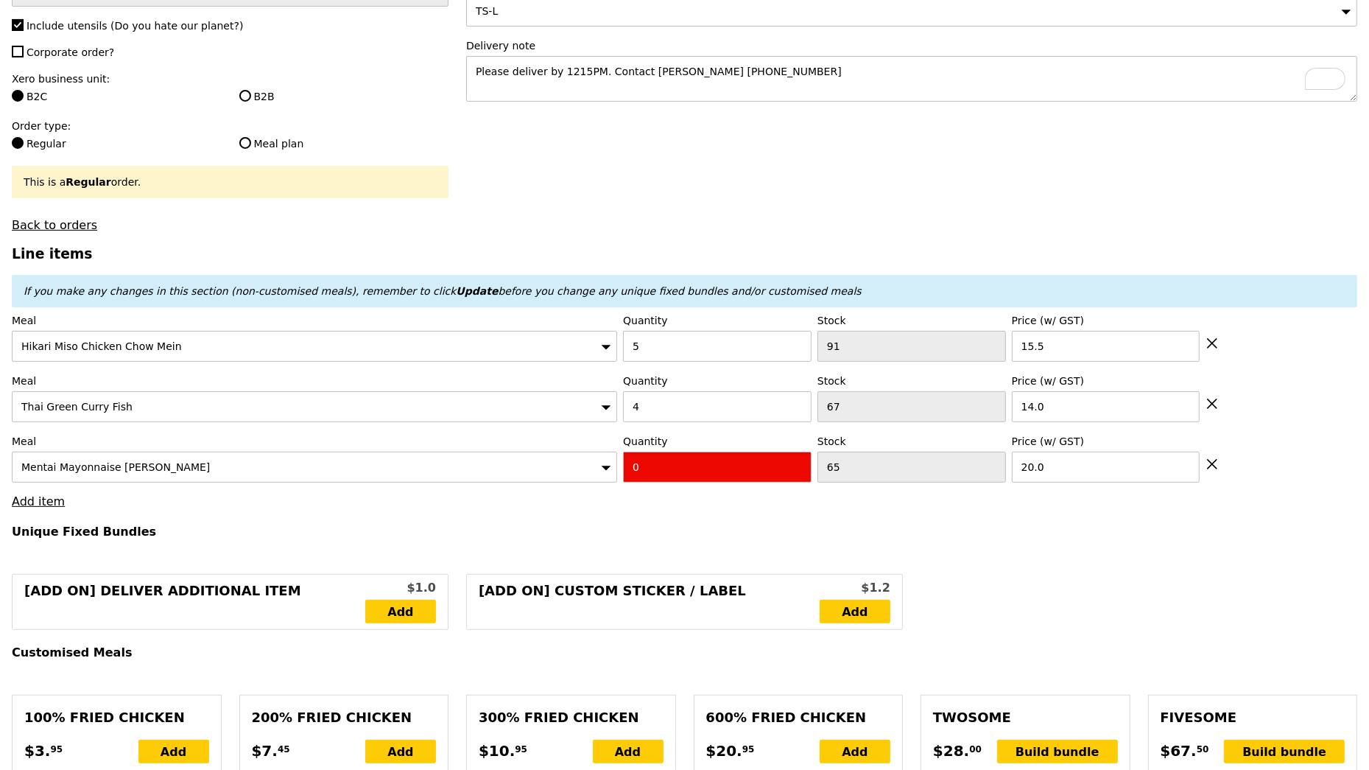
click at [776, 477] on input "0" at bounding box center [717, 466] width 189 height 31
type input "Confirm"
type input "5"
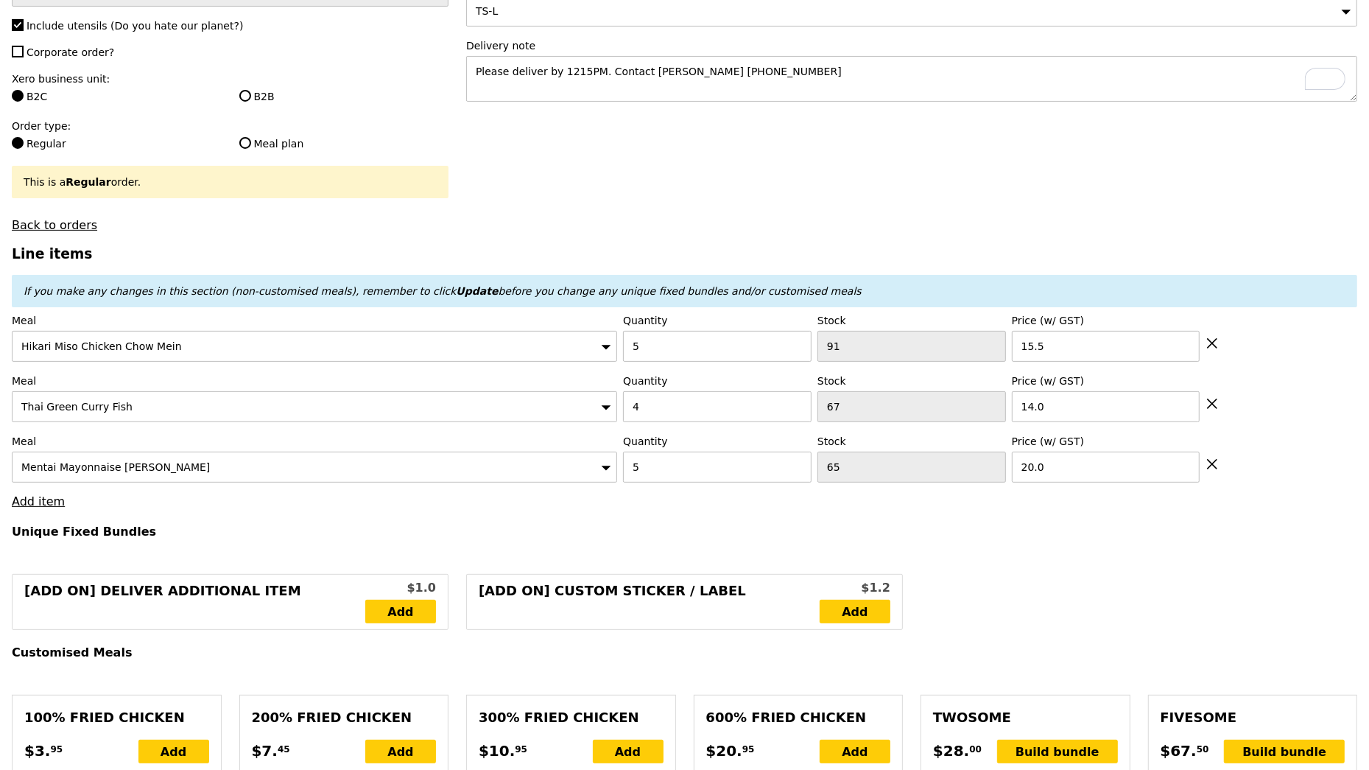
type input "Loading..."
type input "233.50"
type input "237.45"
type input "Confirm"
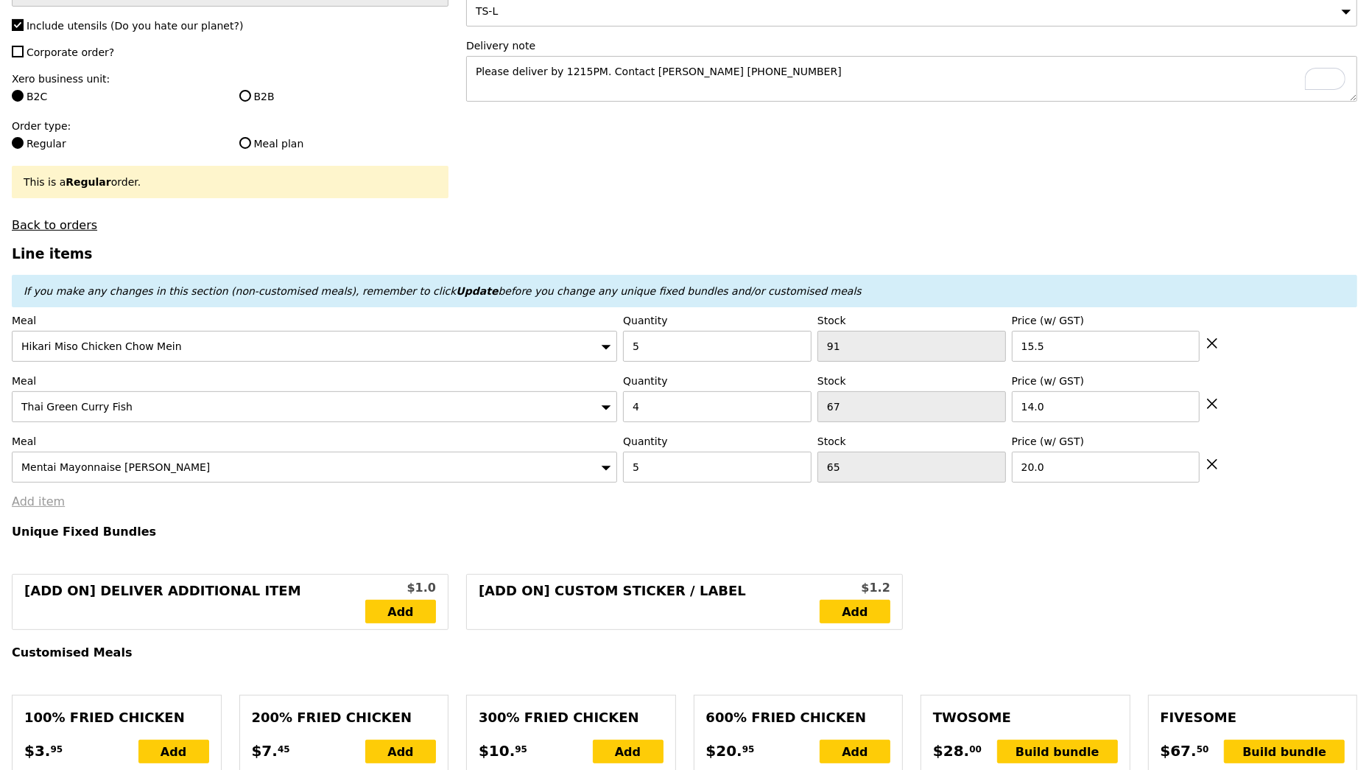
click at [38, 494] on link "Add item" at bounding box center [38, 501] width 53 height 14
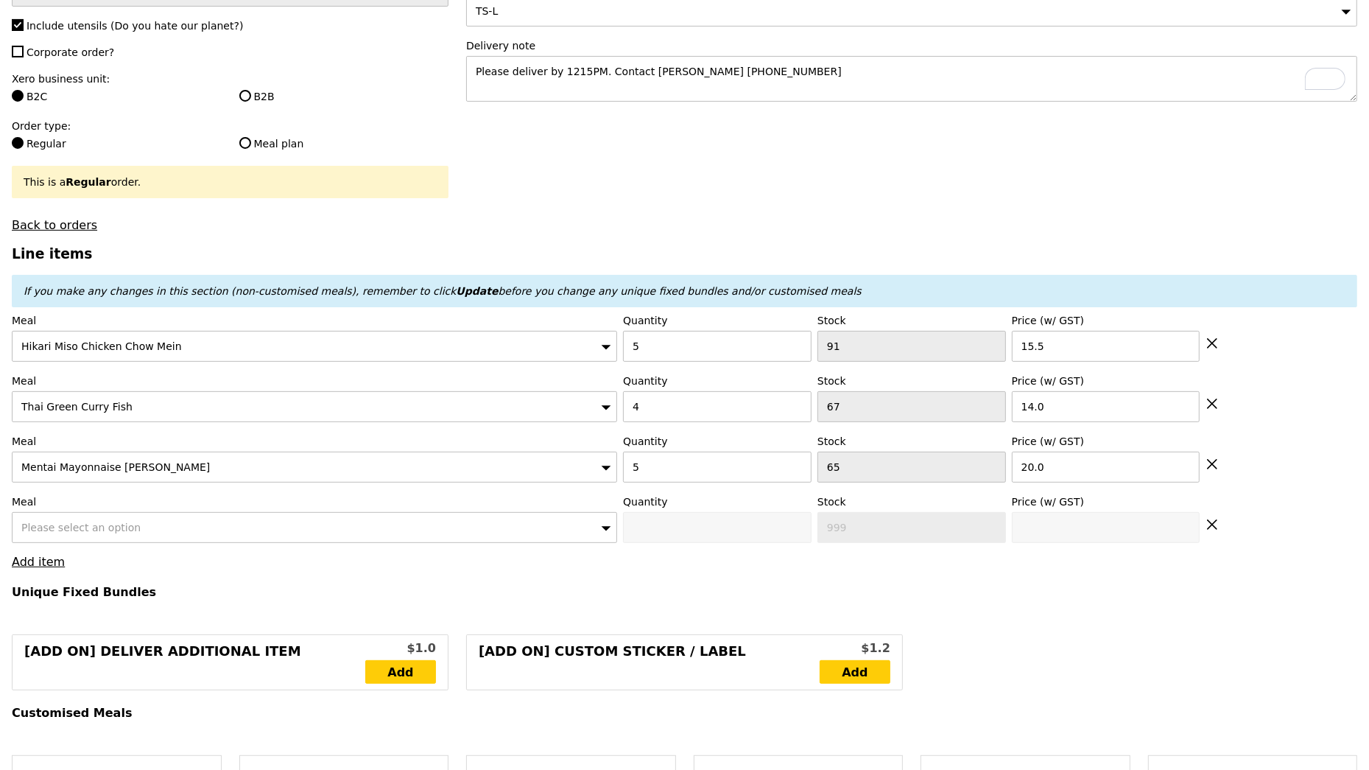
click at [66, 521] on span "Please select an option" at bounding box center [80, 527] width 119 height 12
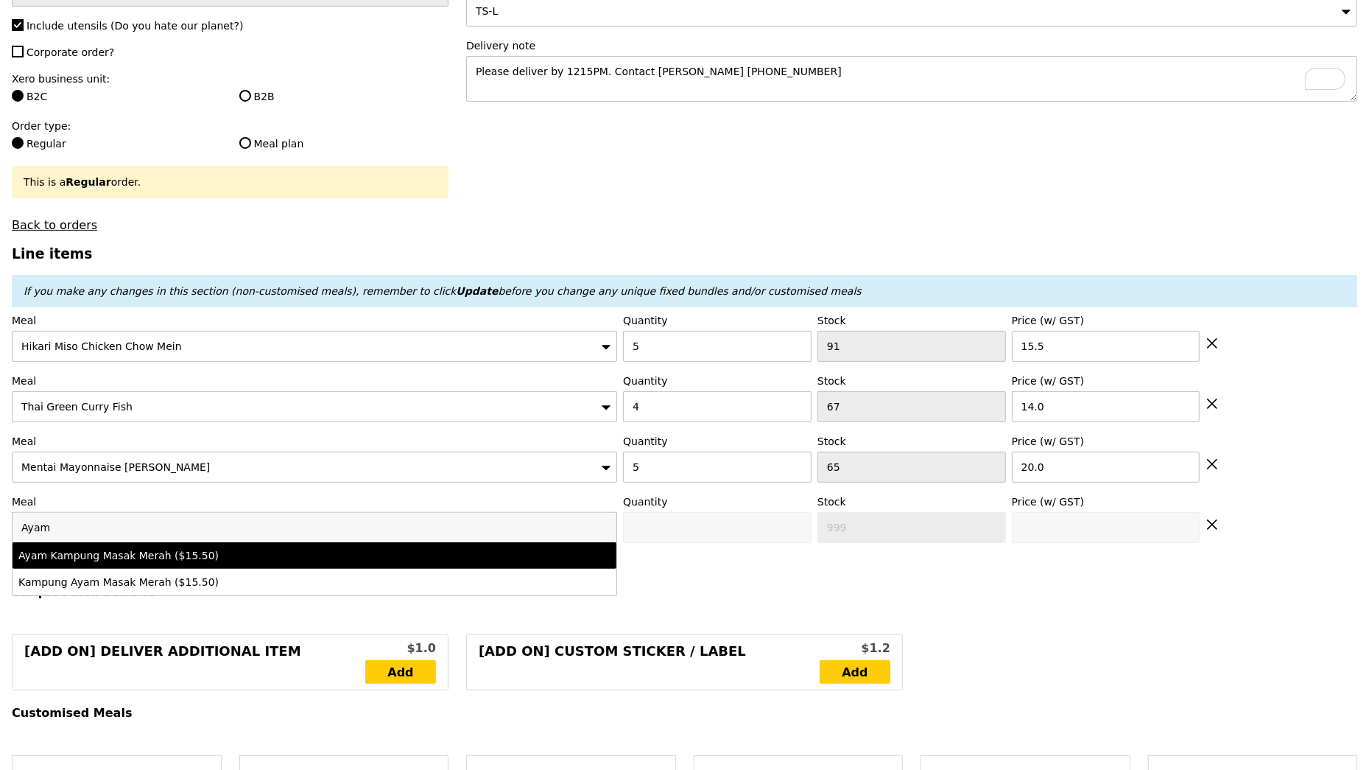
type input "Ayam"
click at [115, 557] on div "Ayam Kampung Masak Merah ($15.50)" at bounding box center [240, 555] width 444 height 15
type input "Confirm anyway"
type input "0"
type input "62"
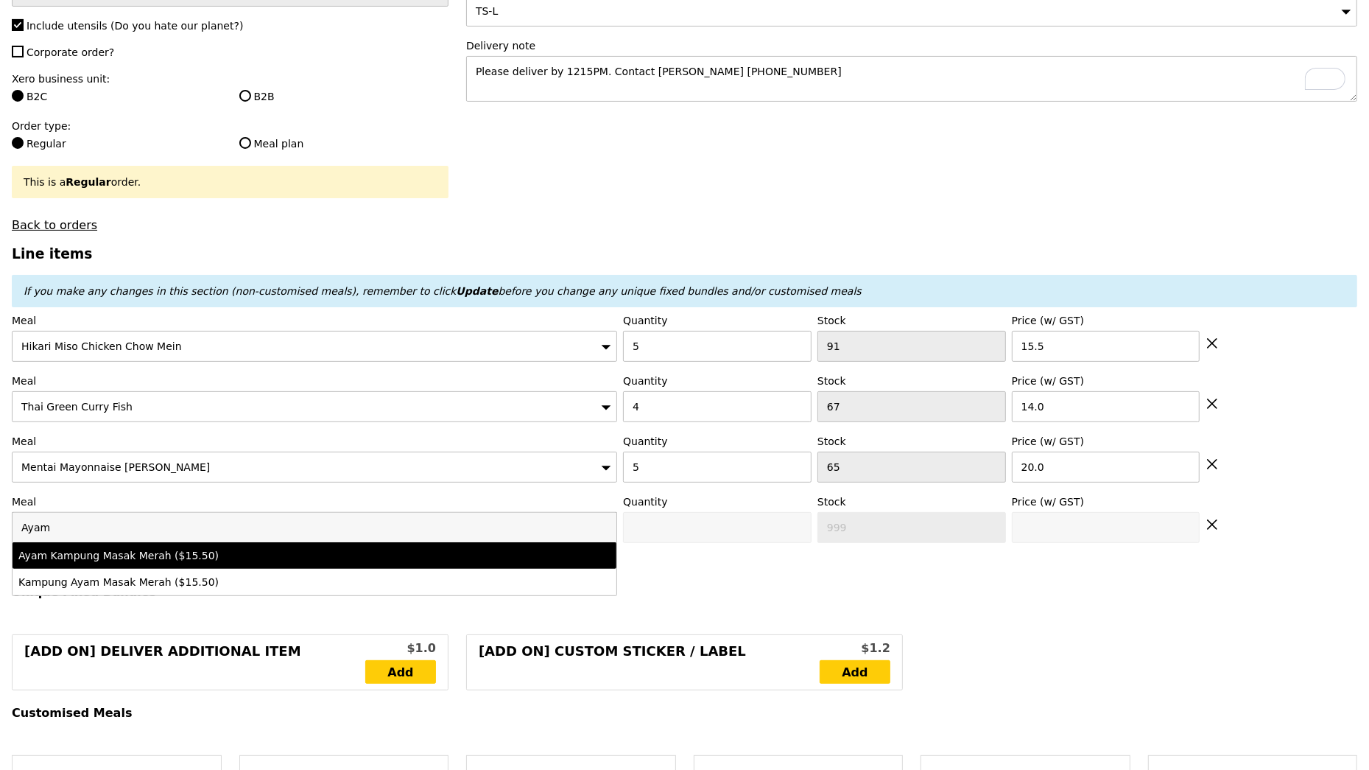
type input "15.5"
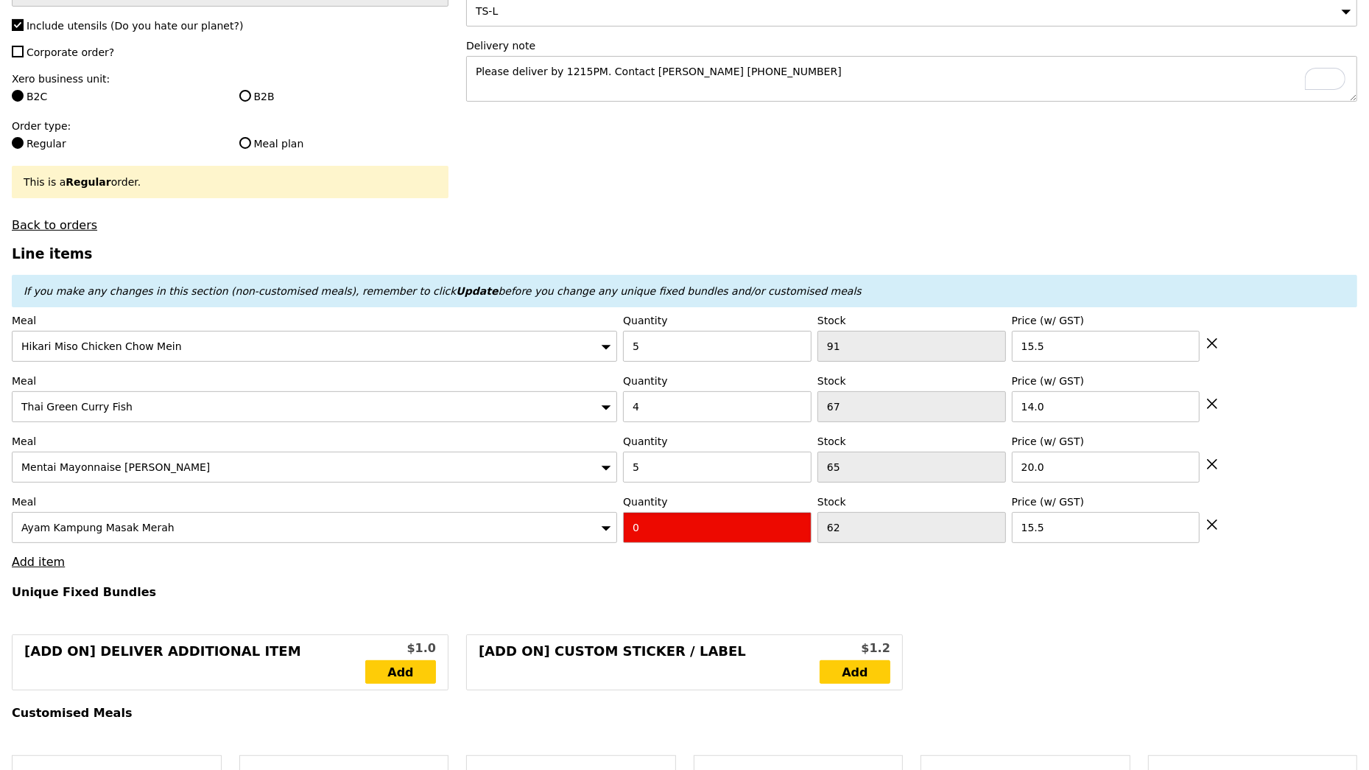
click at [660, 540] on input "0" at bounding box center [717, 527] width 189 height 31
type input "Confirm"
type input "4"
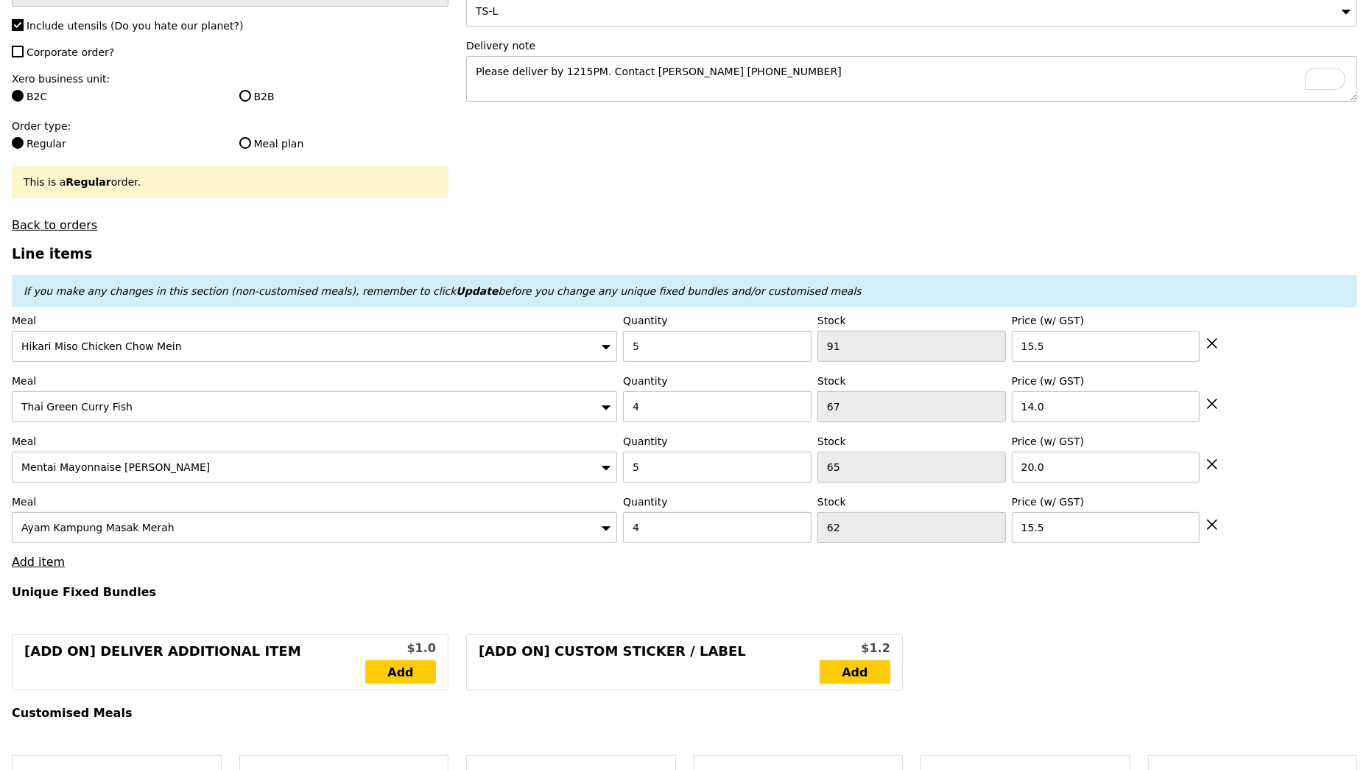
type input "Loading..."
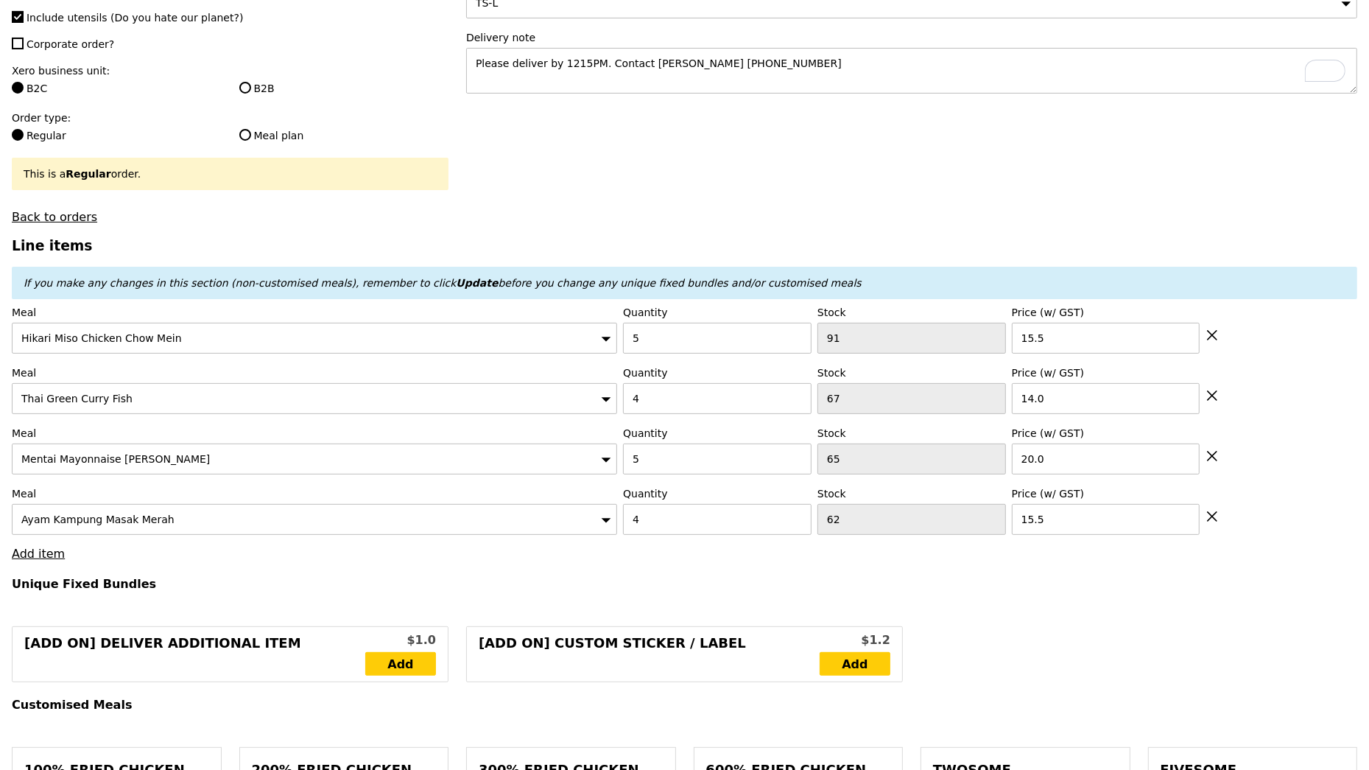
type input "295.50"
type input "299.45"
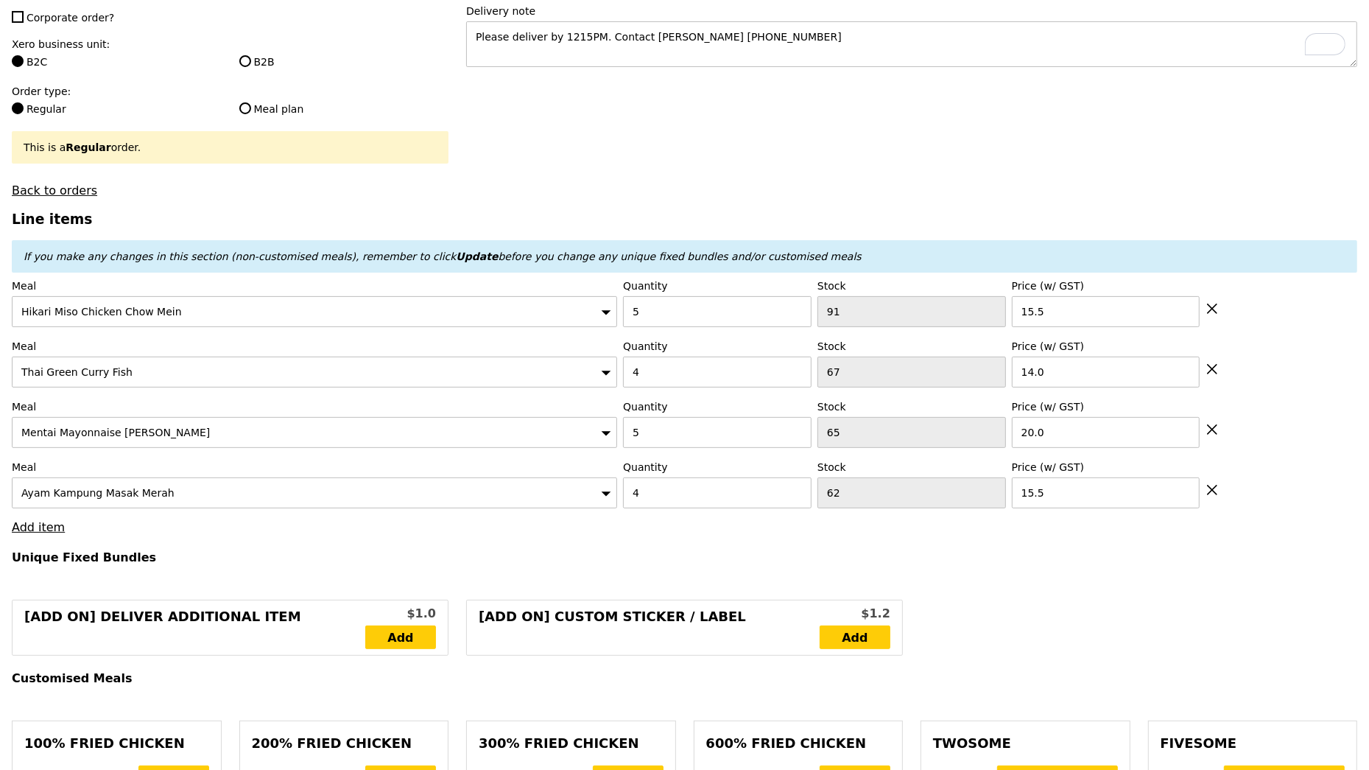
type input "Confirm"
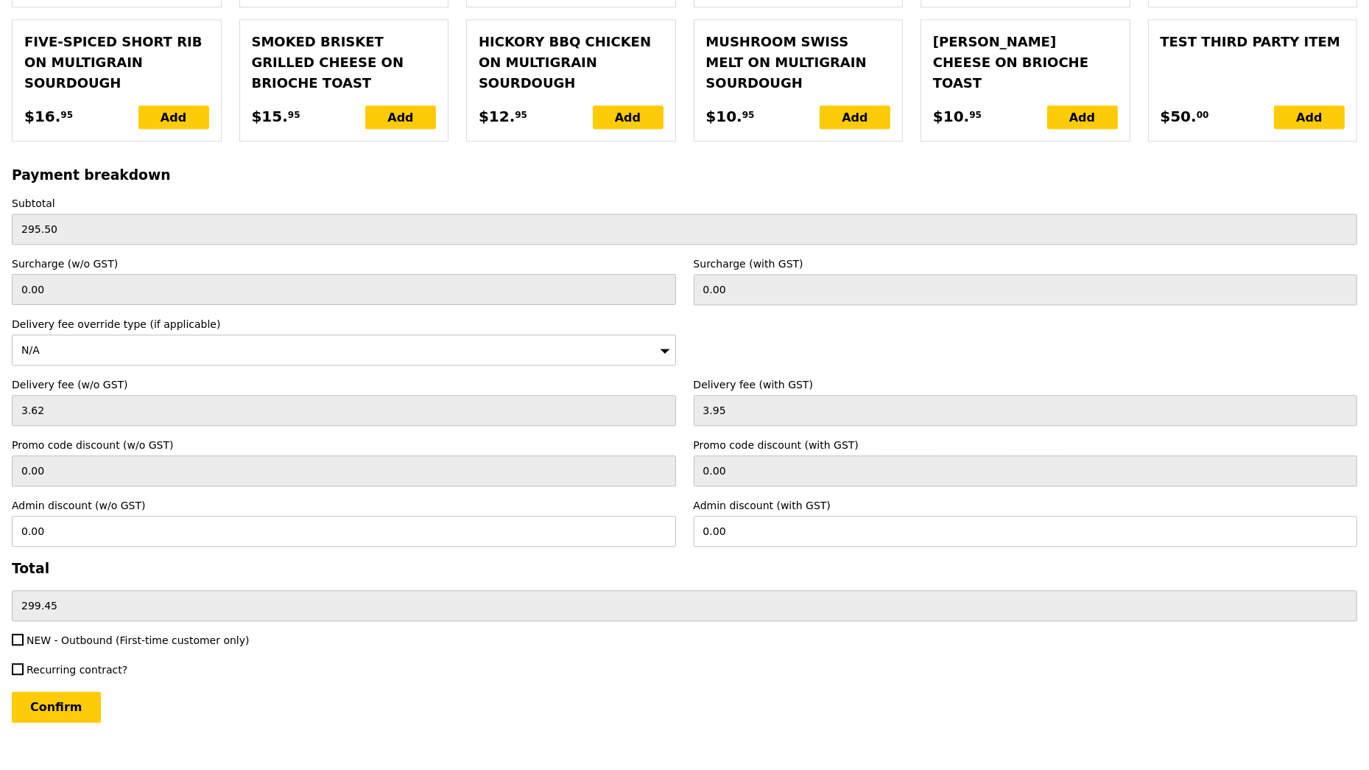
scroll to position [3360, 0]
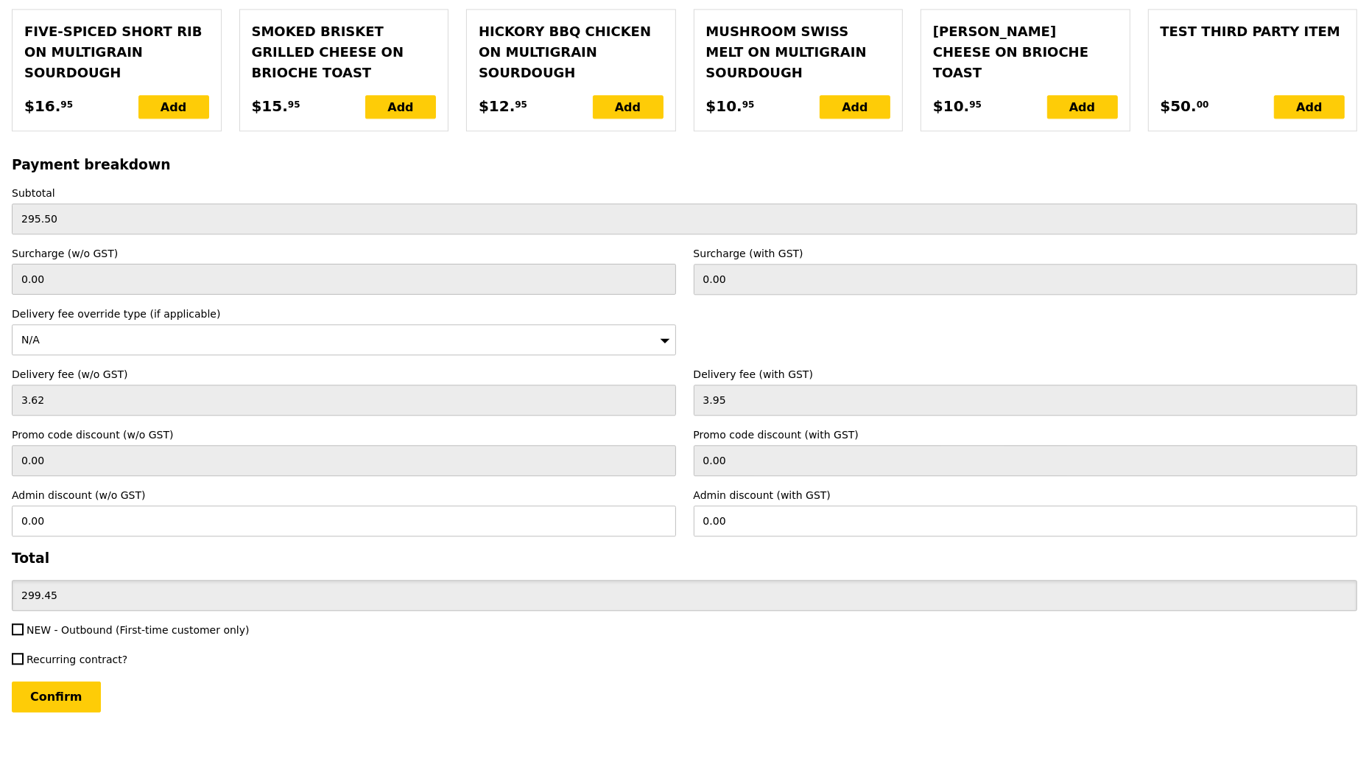
click at [99, 583] on input "299.45" at bounding box center [684, 595] width 1345 height 31
click at [760, 507] on input "0.00" at bounding box center [1026, 520] width 664 height 31
paste input "299.45"
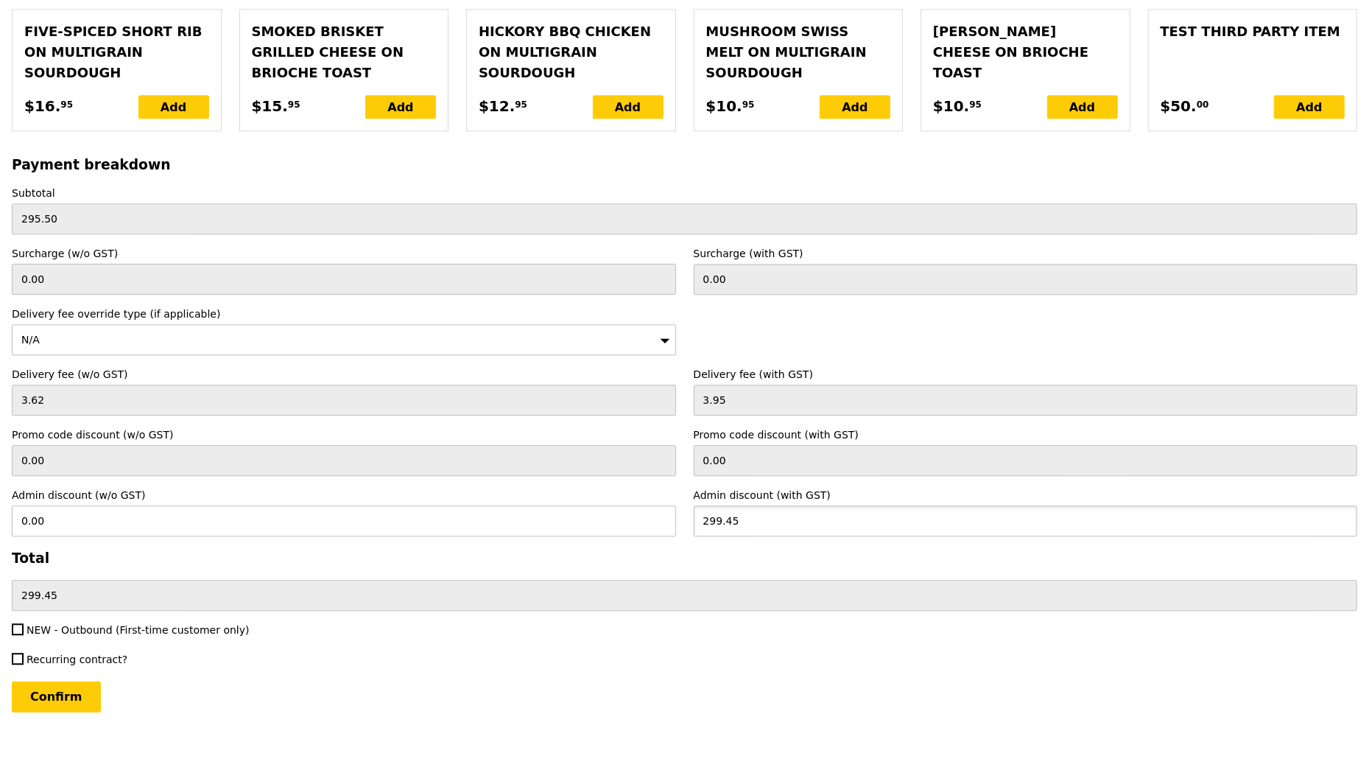
type input "299.45"
type input "274.72"
type input "0.00"
click at [772, 681] on div "Confirm" at bounding box center [684, 696] width 1345 height 31
click at [68, 685] on input "Confirm" at bounding box center [56, 696] width 89 height 31
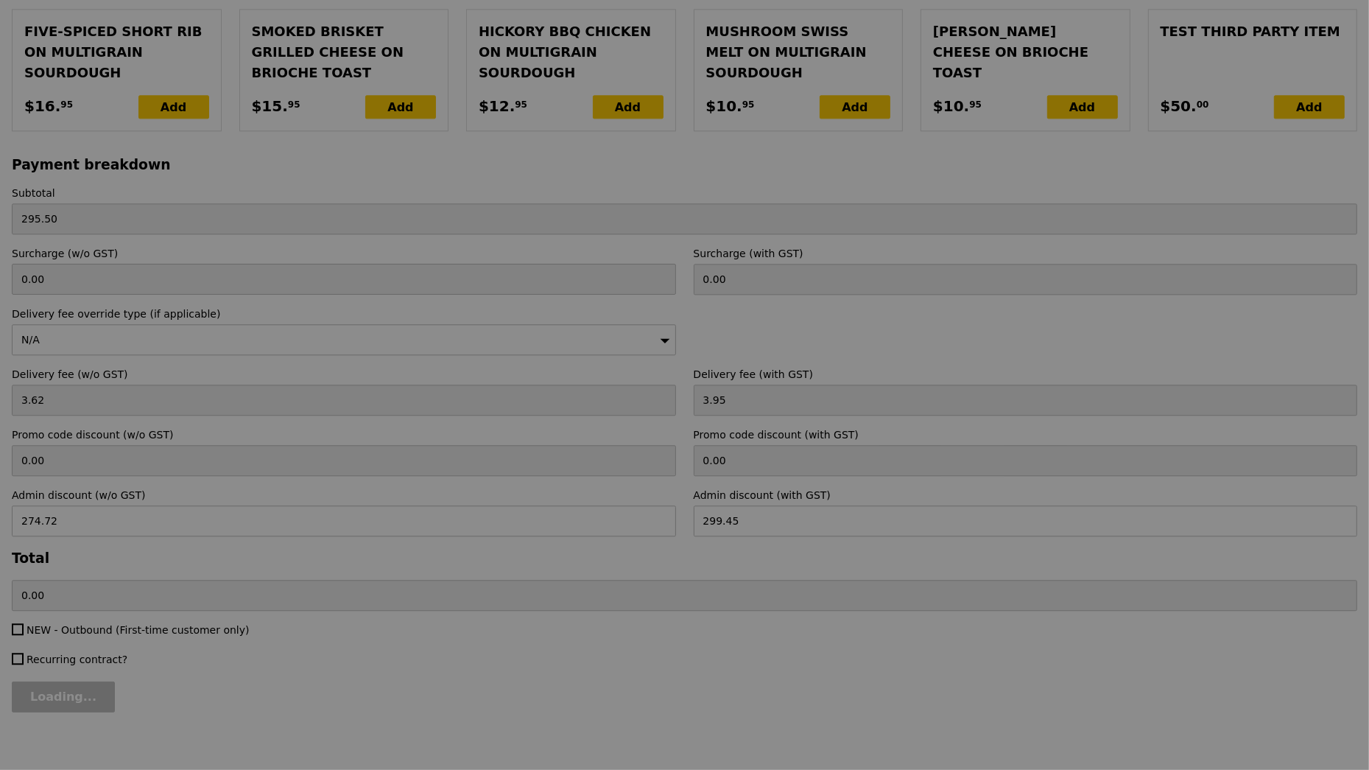
type input "Loading..."
type input "1.79"
type input "1.95"
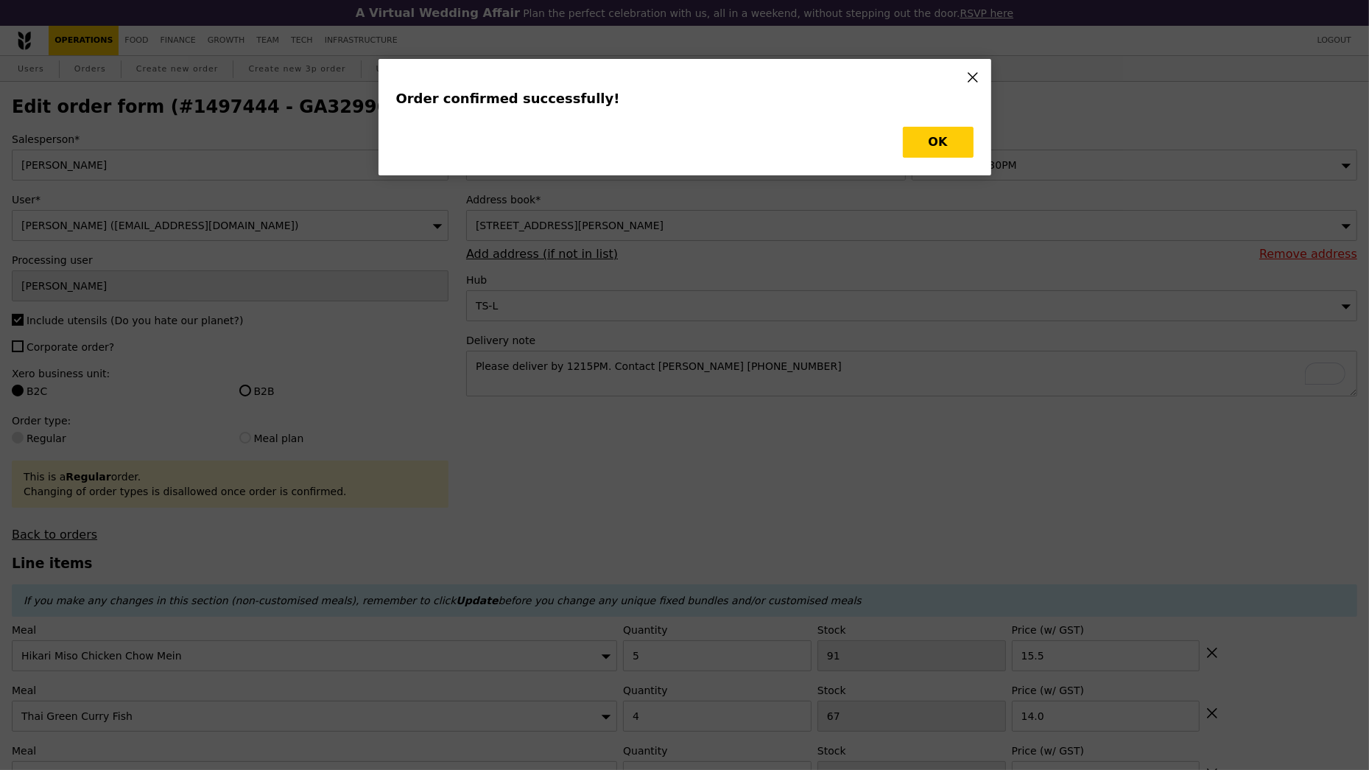
type input "Loading..."
type input "4"
type input "62"
type input "15.50"
type input "5"
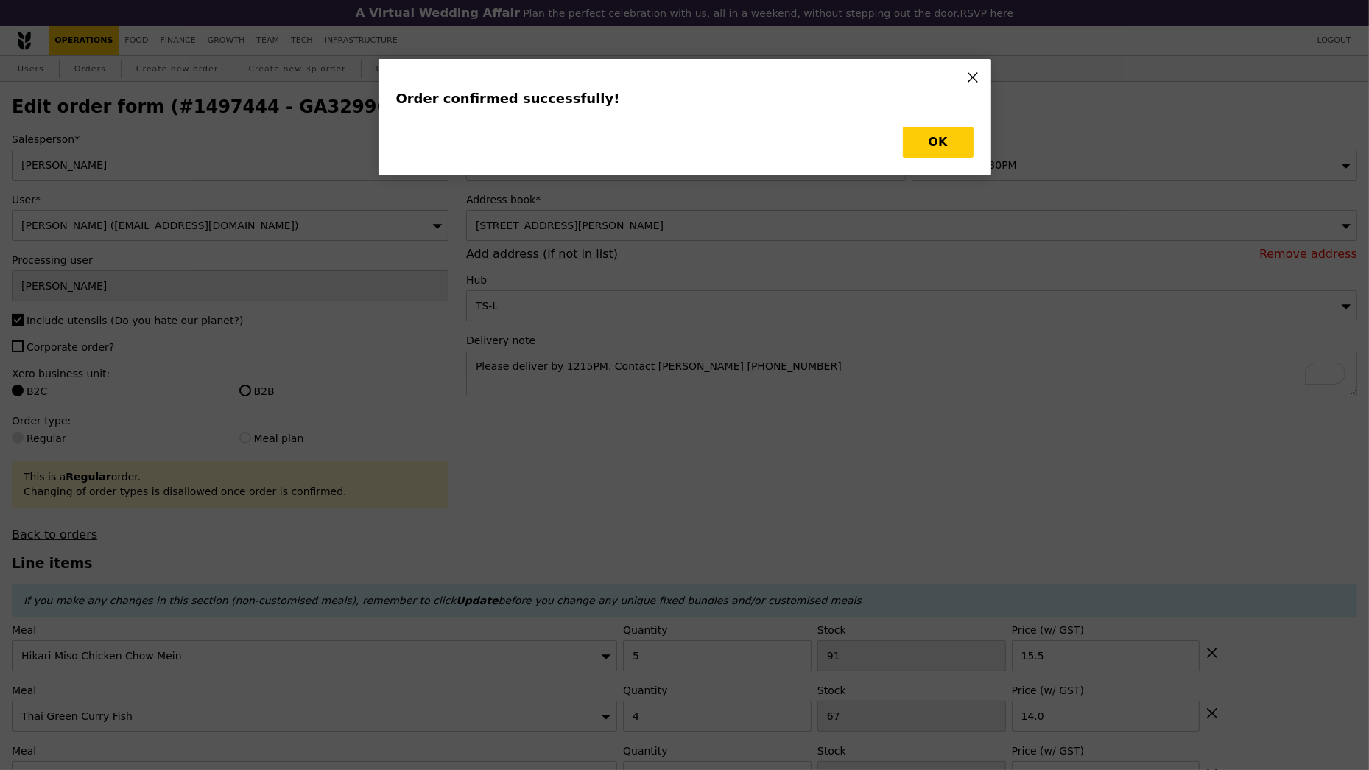
type input "65"
type input "20.00"
type input "4"
type input "67"
type input "14.00"
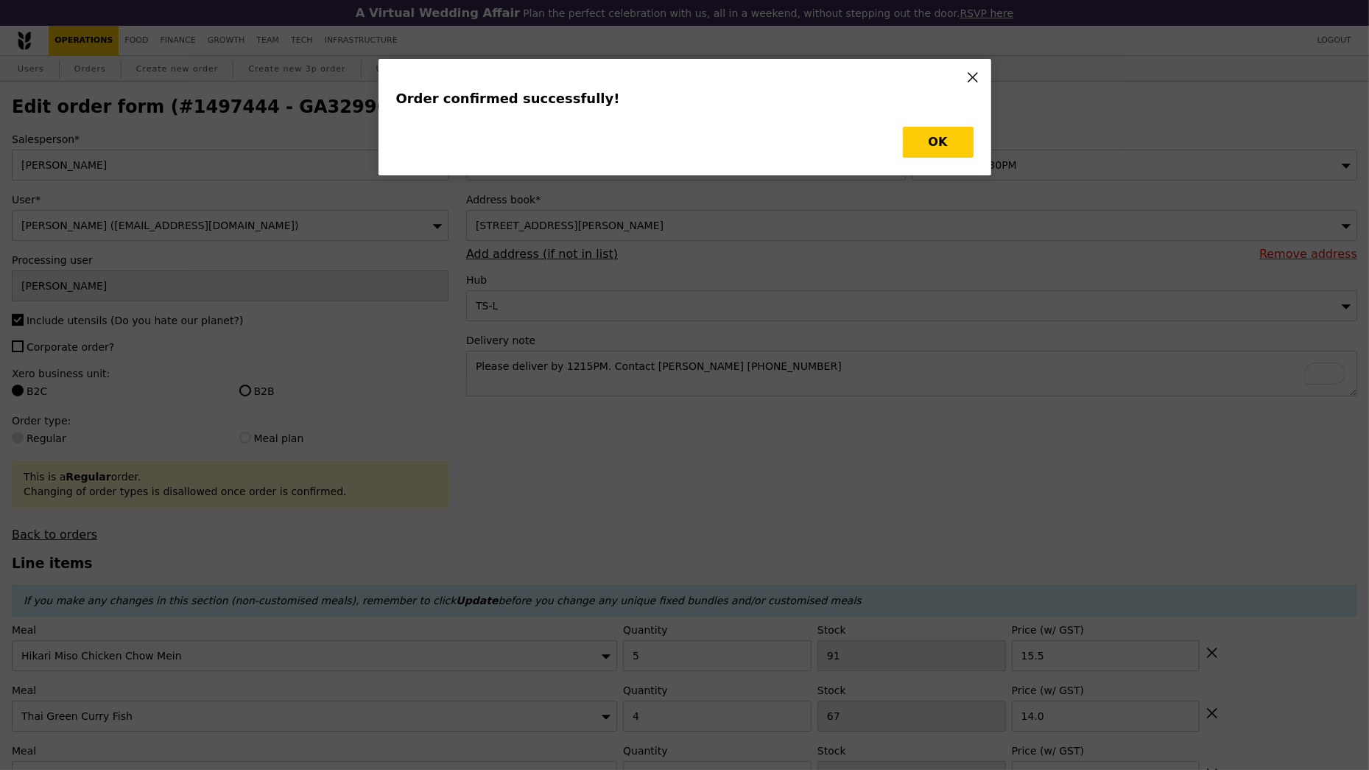
type input "5"
type input "91"
type input "15.50"
type input "Update"
type input "58"
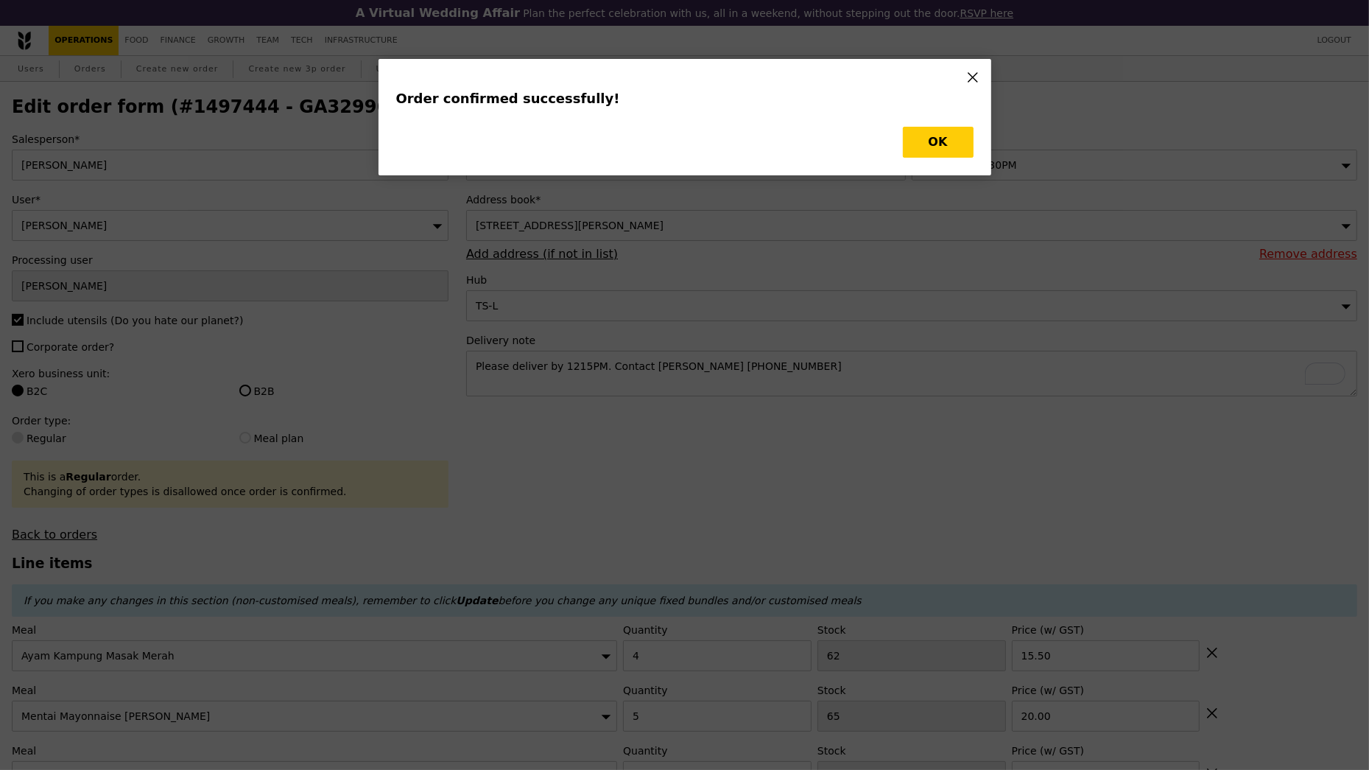
type input "60"
type input "63"
type input "86"
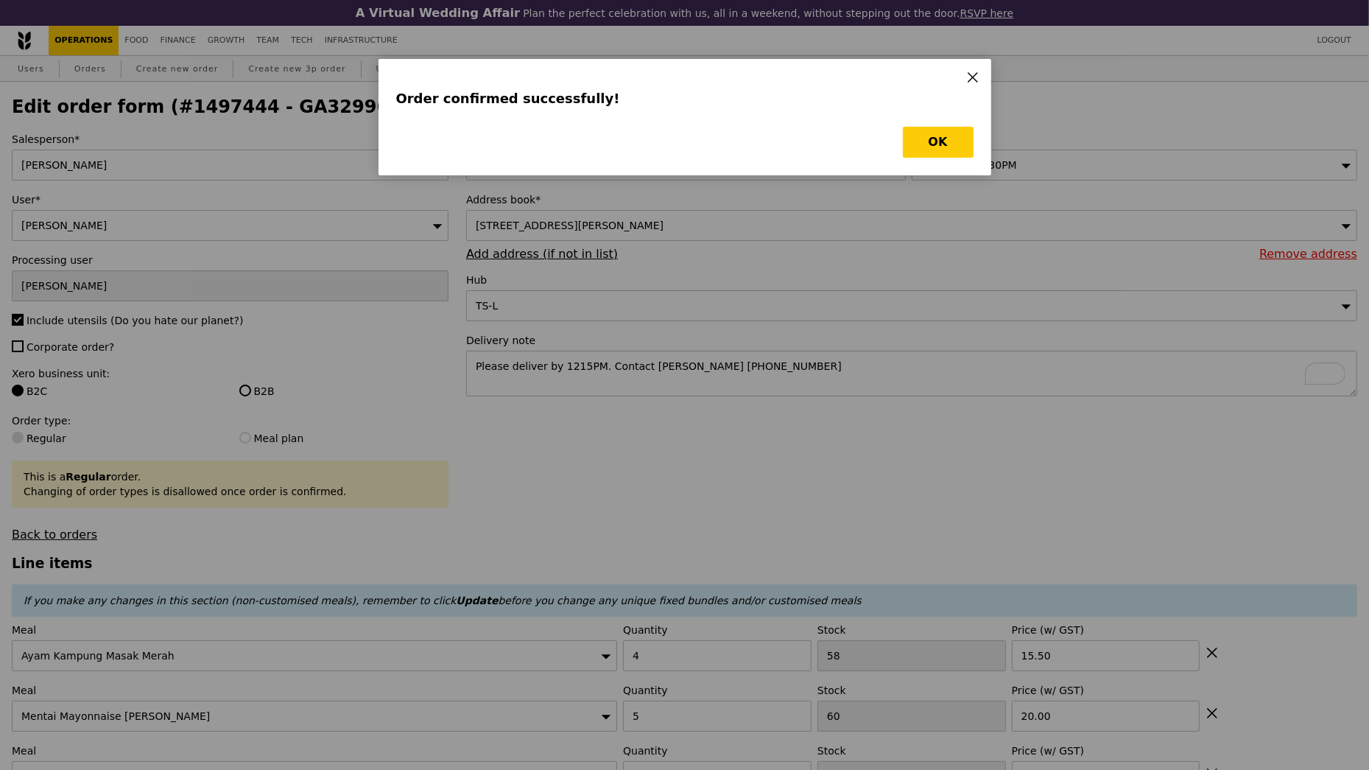
click at [887, 149] on div "OK" at bounding box center [684, 142] width 577 height 31
click at [943, 149] on button "OK" at bounding box center [938, 142] width 71 height 31
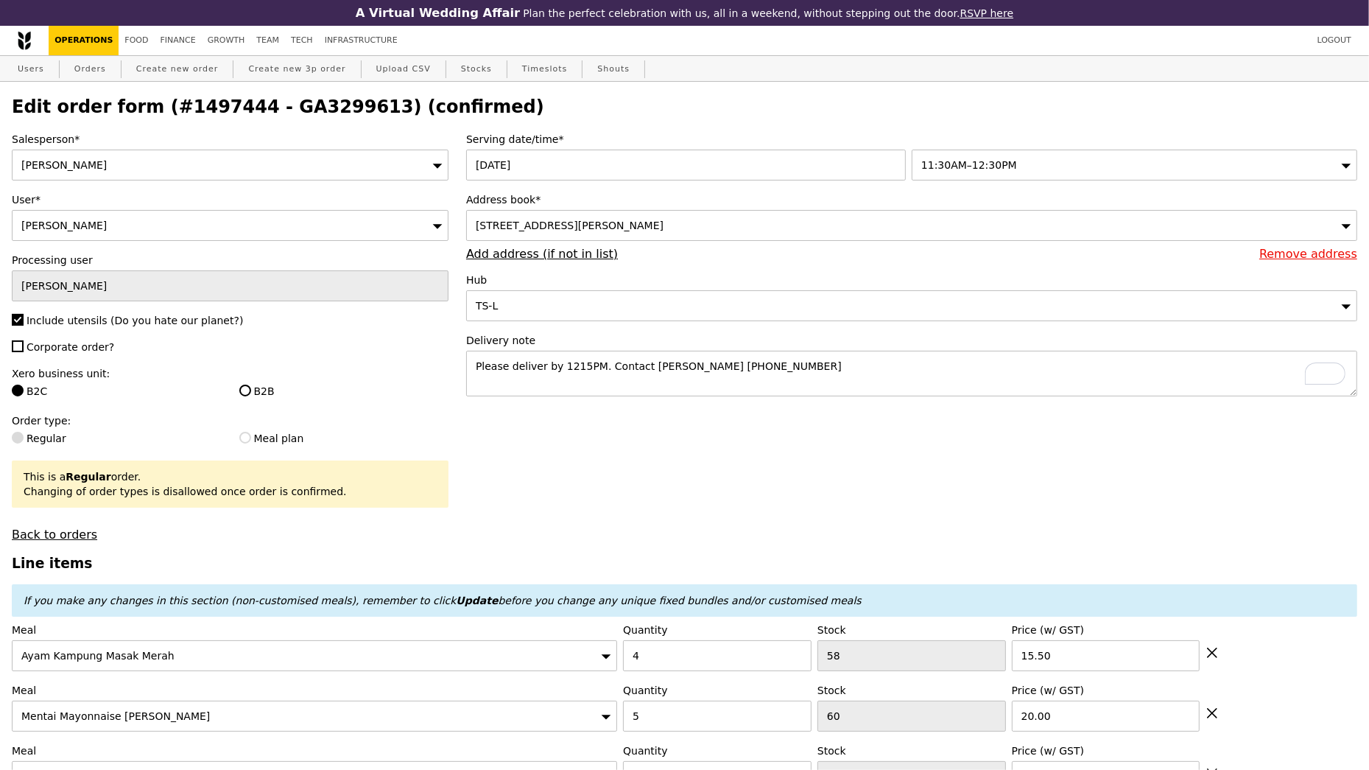
click at [291, 103] on h2 "Edit order form (#1497444 - GA3299613) (confirmed)" at bounding box center [684, 106] width 1345 height 21
copy h2 "GA3299613"
click at [88, 71] on link "Orders" at bounding box center [89, 69] width 43 height 27
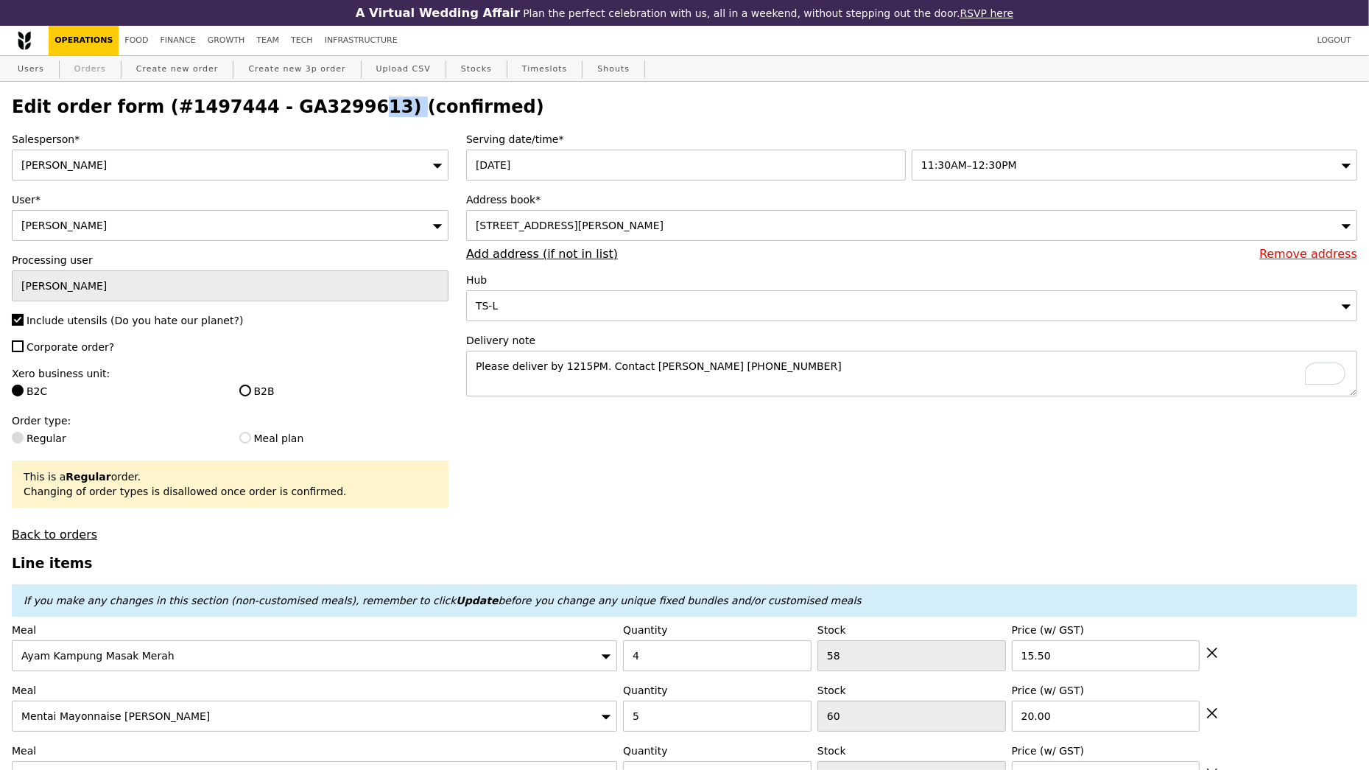
select select "100"
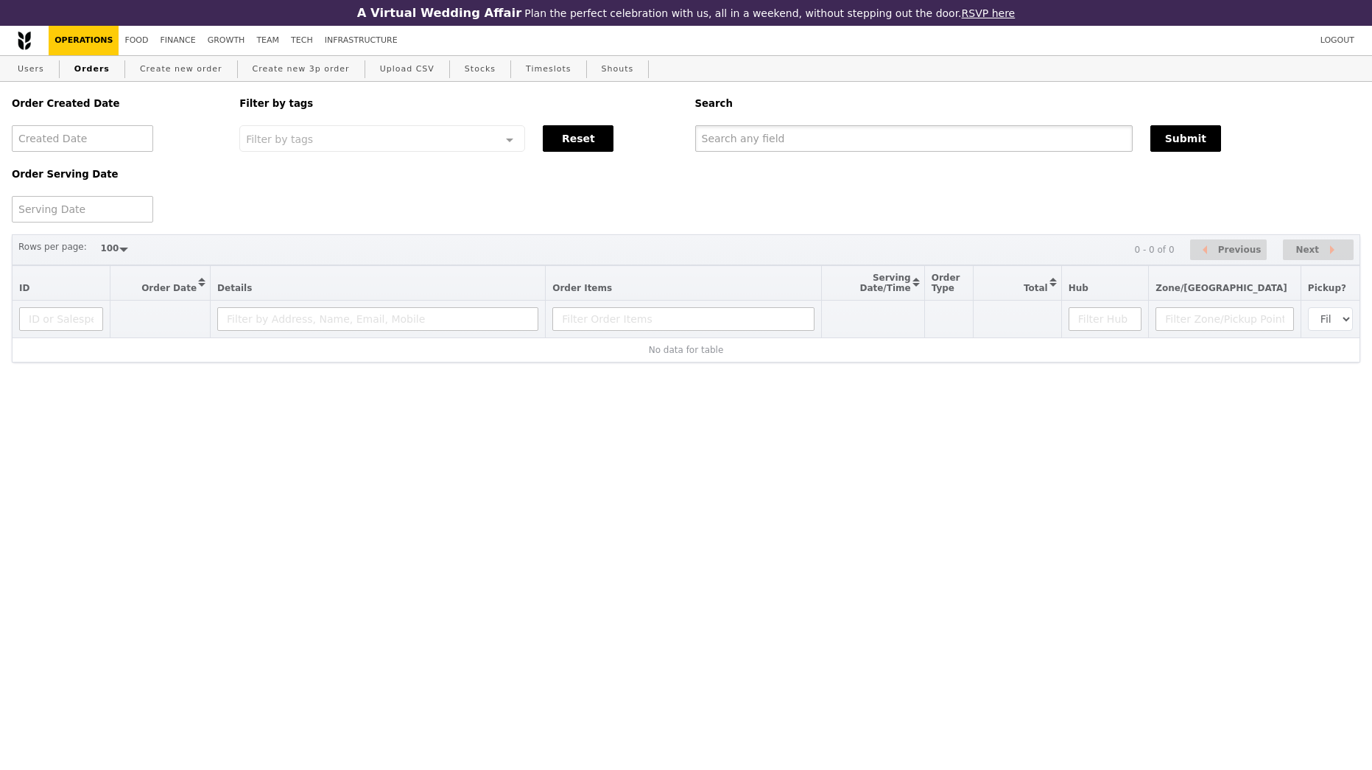
click at [729, 150] on input "text" at bounding box center [913, 138] width 437 height 27
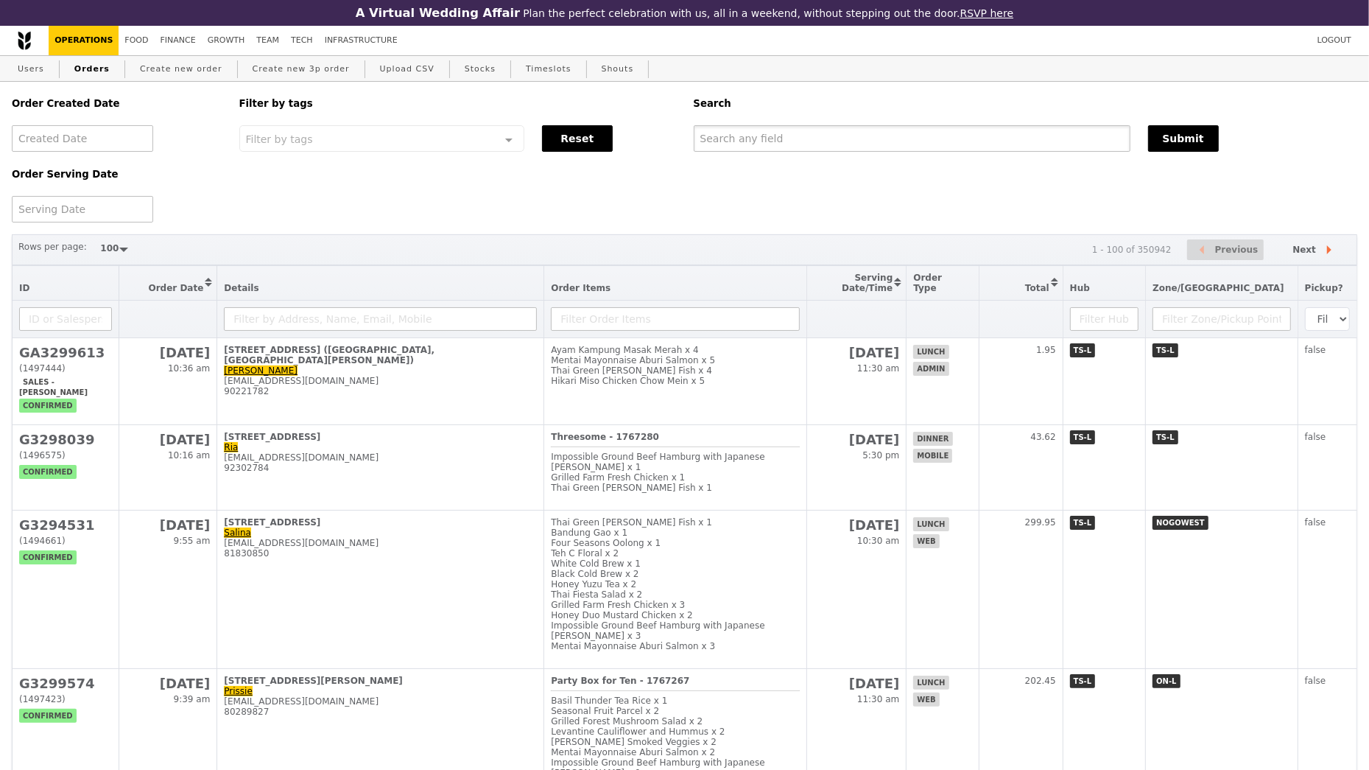
click at [729, 143] on input "text" at bounding box center [912, 138] width 437 height 27
paste input "GA3299613"
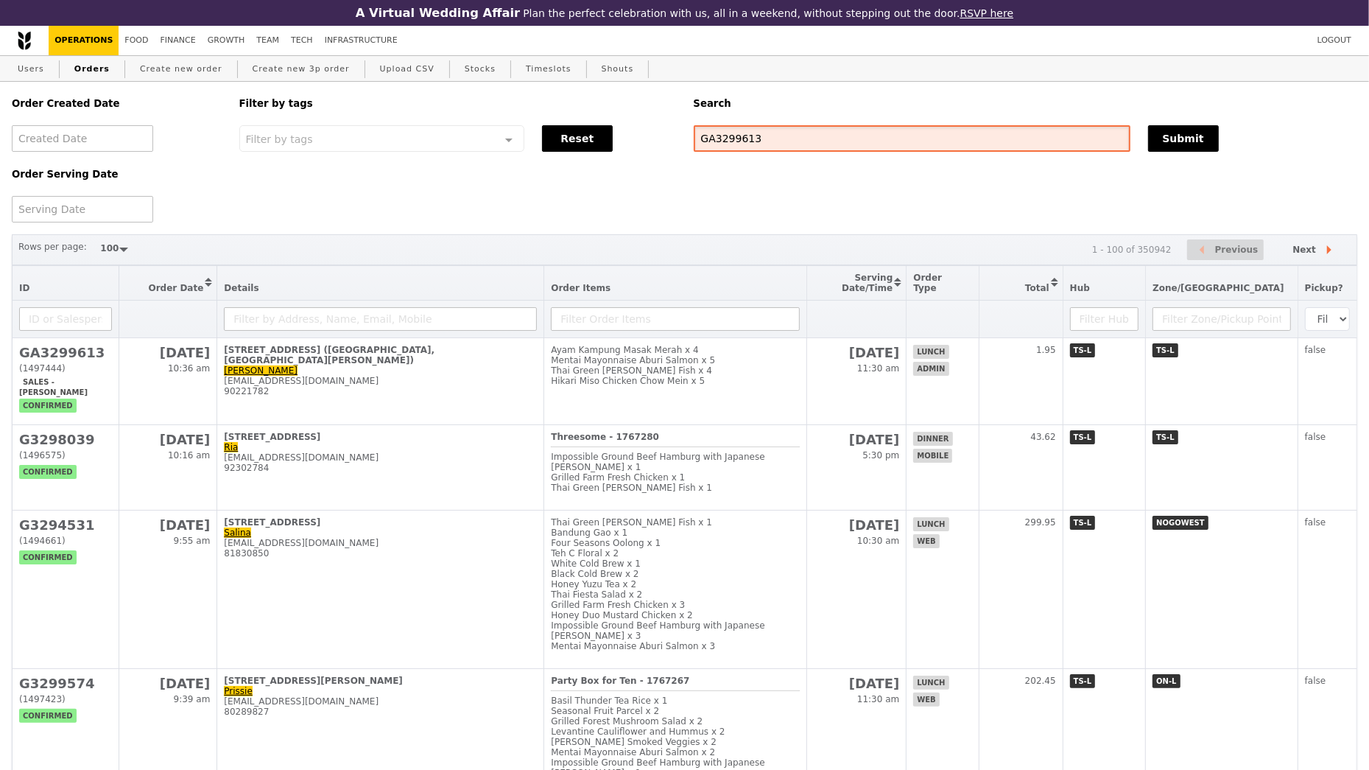
type input "GA3299613"
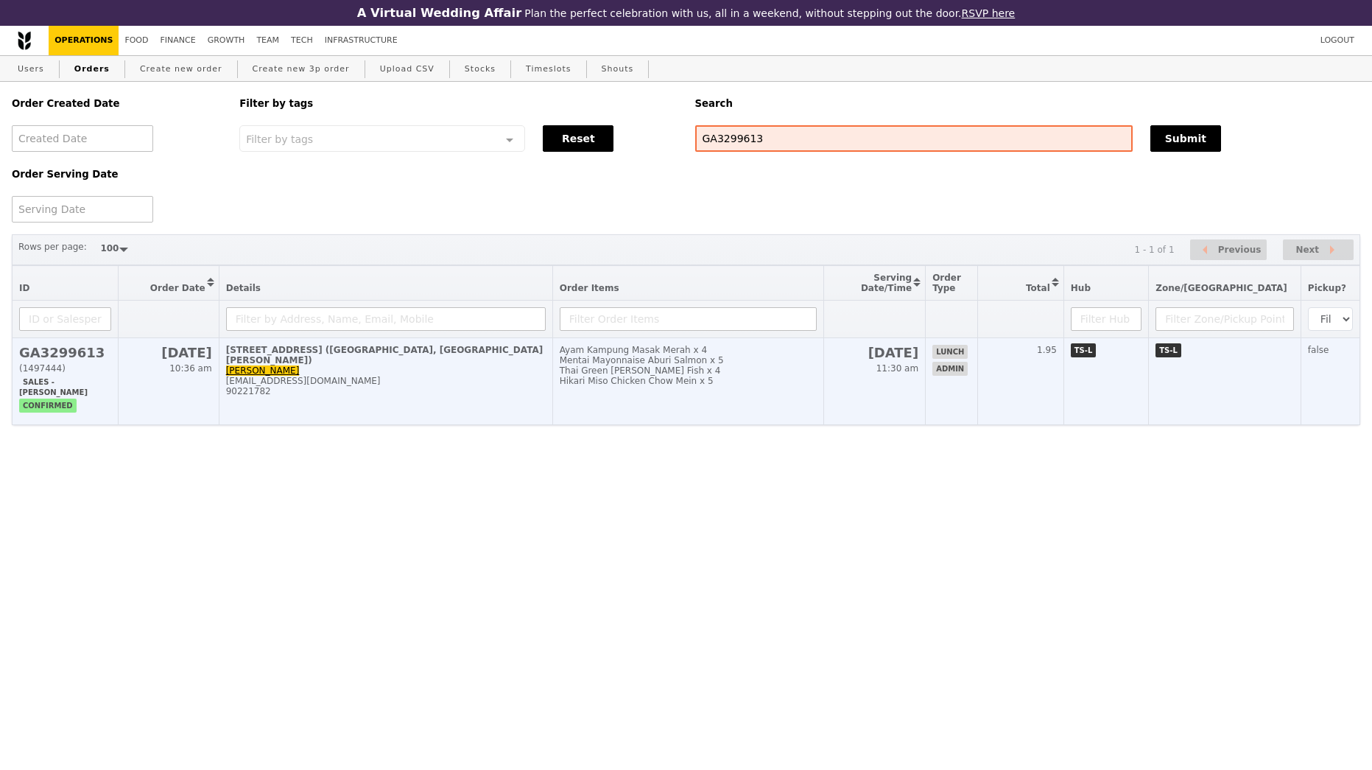
click at [717, 377] on div "Hikari Miso Chicken Chow Mein x 5" at bounding box center [689, 381] width 258 height 10
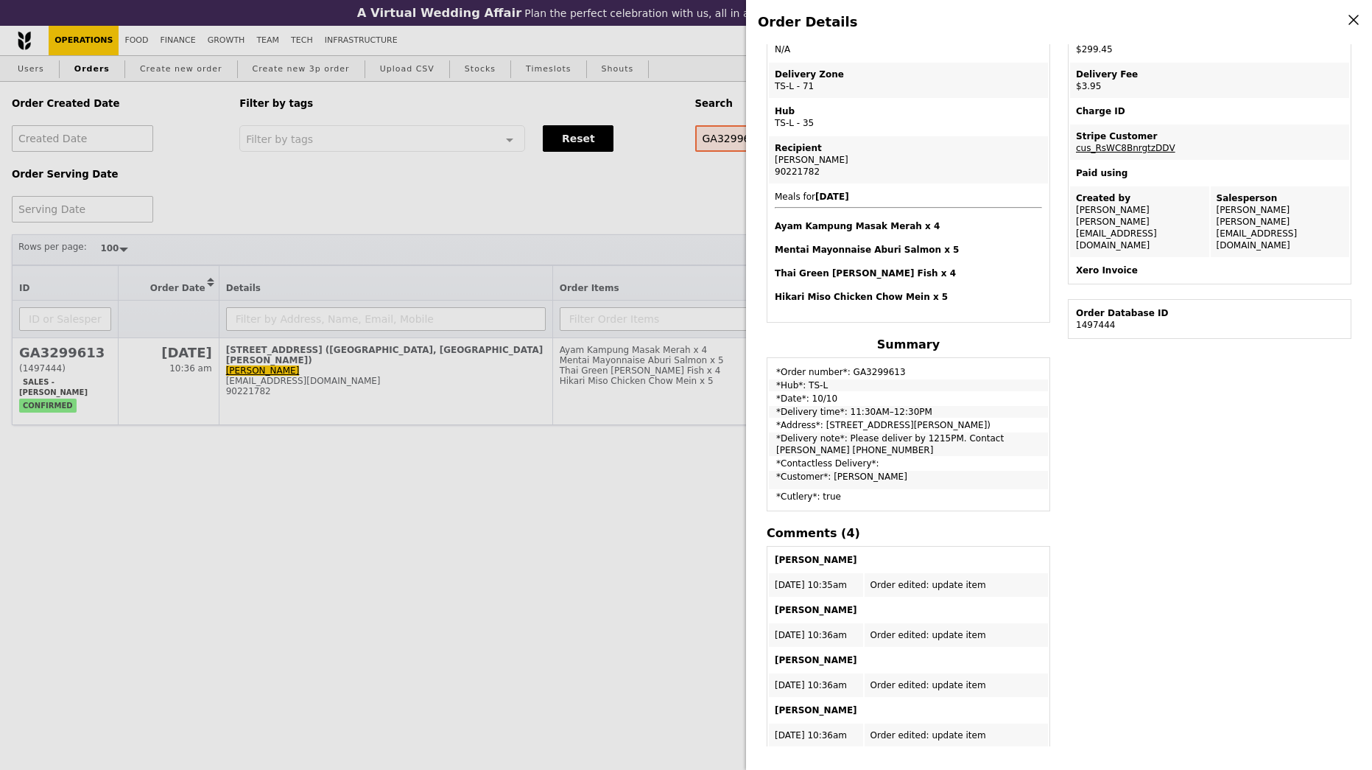
scroll to position [228, 0]
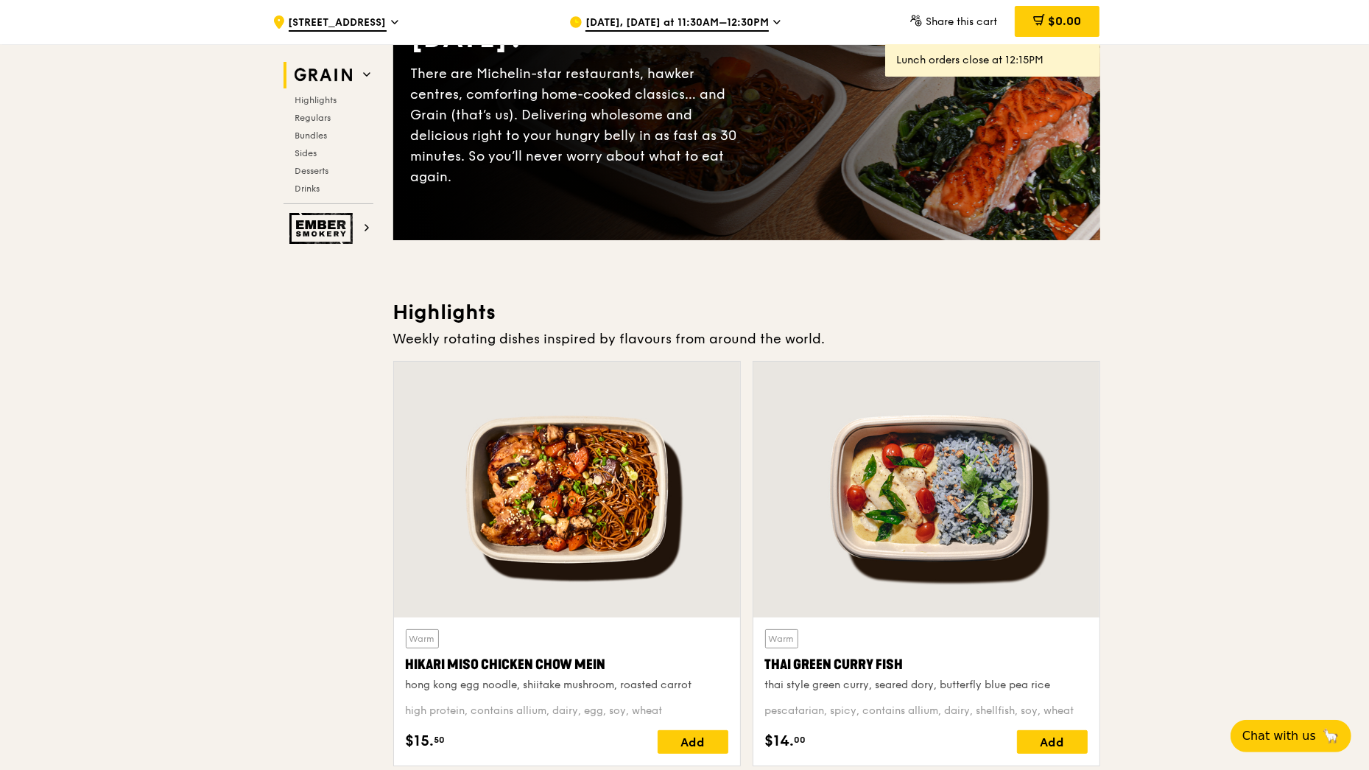
scroll to position [211, 0]
